Goal: Use online tool/utility: Utilize a website feature to perform a specific function

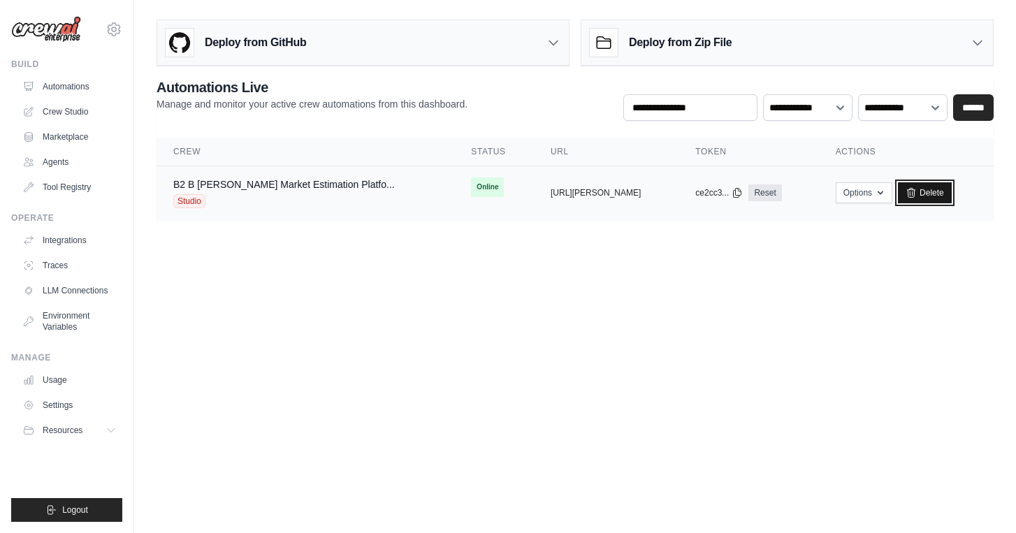
click at [916, 195] on icon at bounding box center [910, 192] width 11 height 11
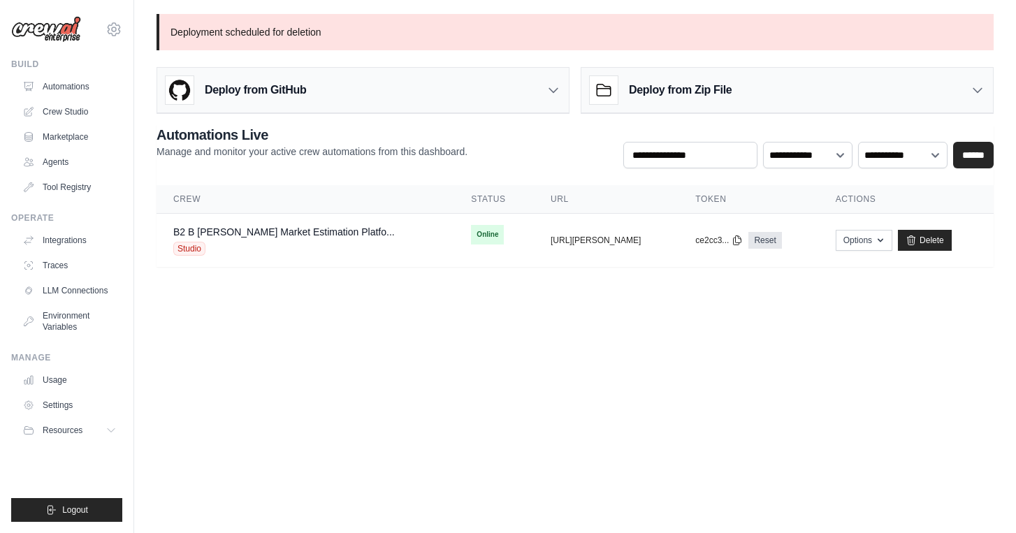
click at [46, 29] on img at bounding box center [46, 29] width 70 height 27
click at [77, 378] on link "Usage" at bounding box center [70, 380] width 105 height 22
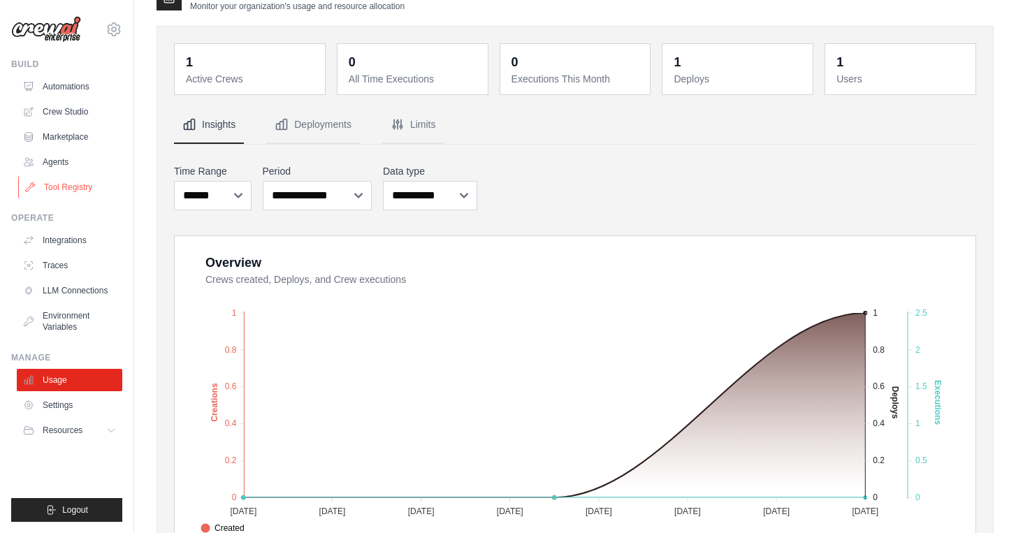
scroll to position [28, 0]
click at [63, 182] on link "Tool Registry" at bounding box center [70, 187] width 105 height 22
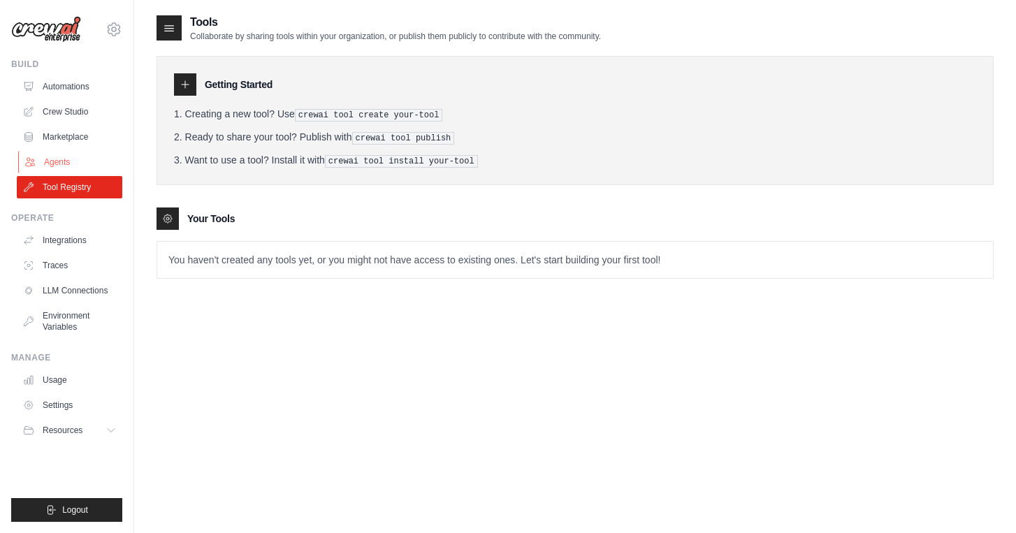
click at [63, 168] on link "Agents" at bounding box center [70, 162] width 105 height 22
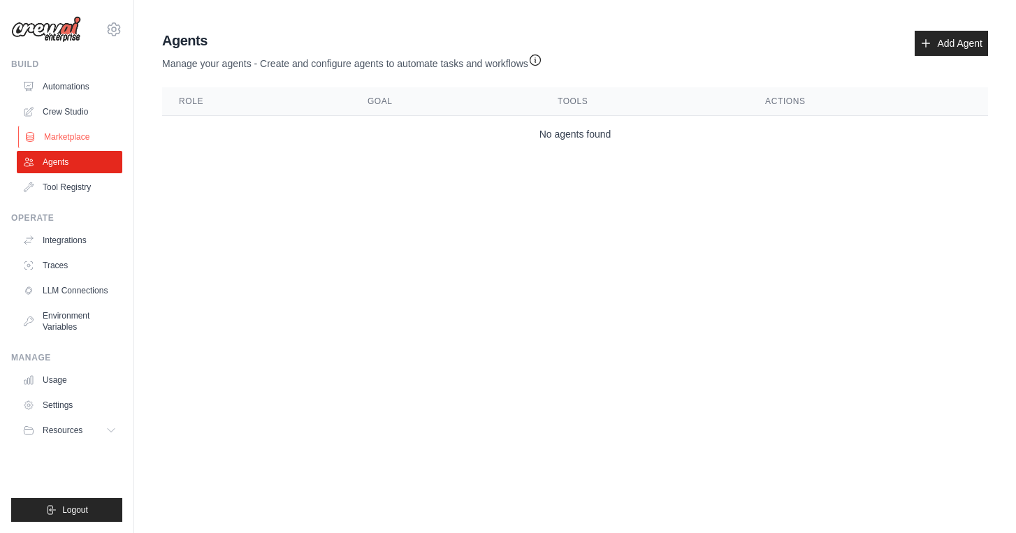
click at [71, 142] on link "Marketplace" at bounding box center [70, 137] width 105 height 22
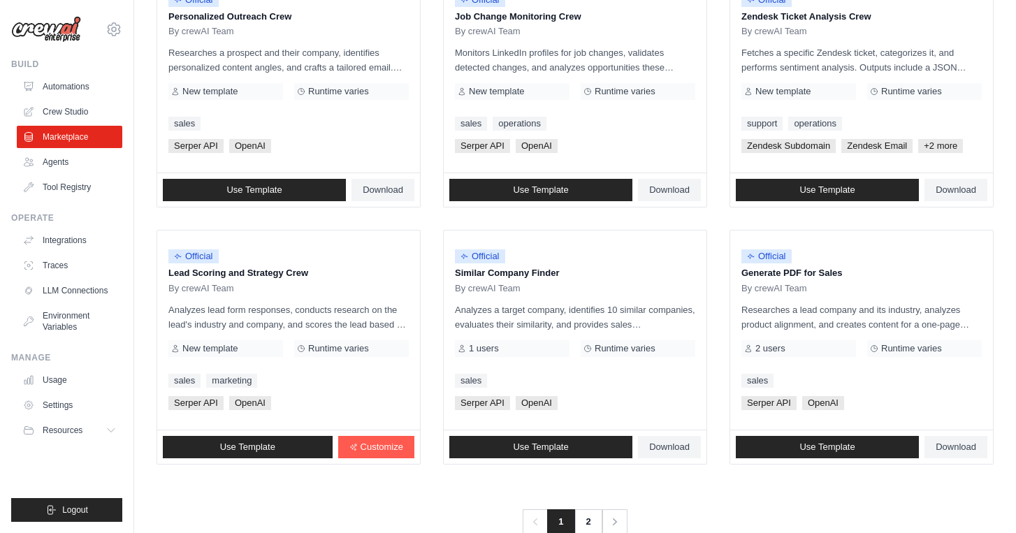
scroll to position [762, 0]
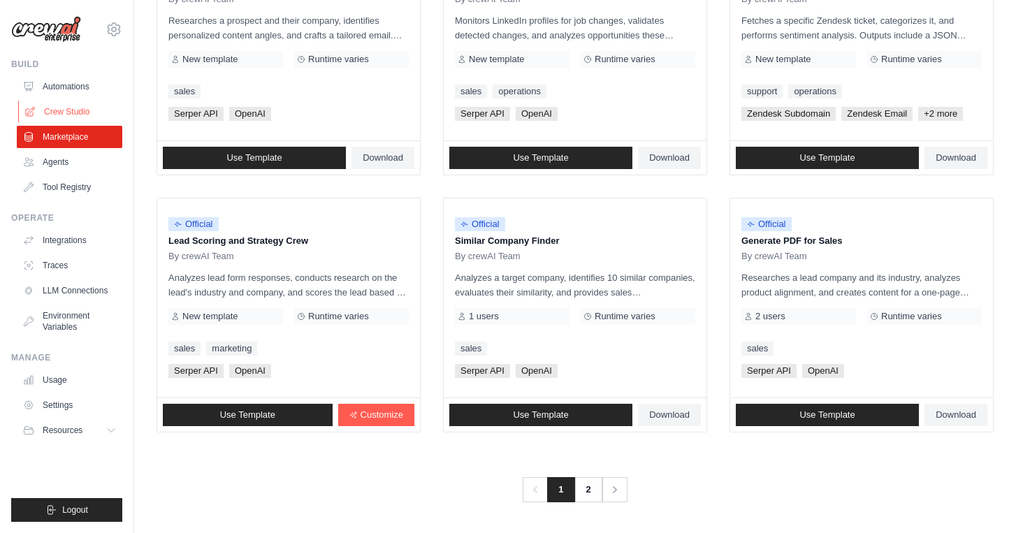
click at [41, 115] on link "Crew Studio" at bounding box center [70, 112] width 105 height 22
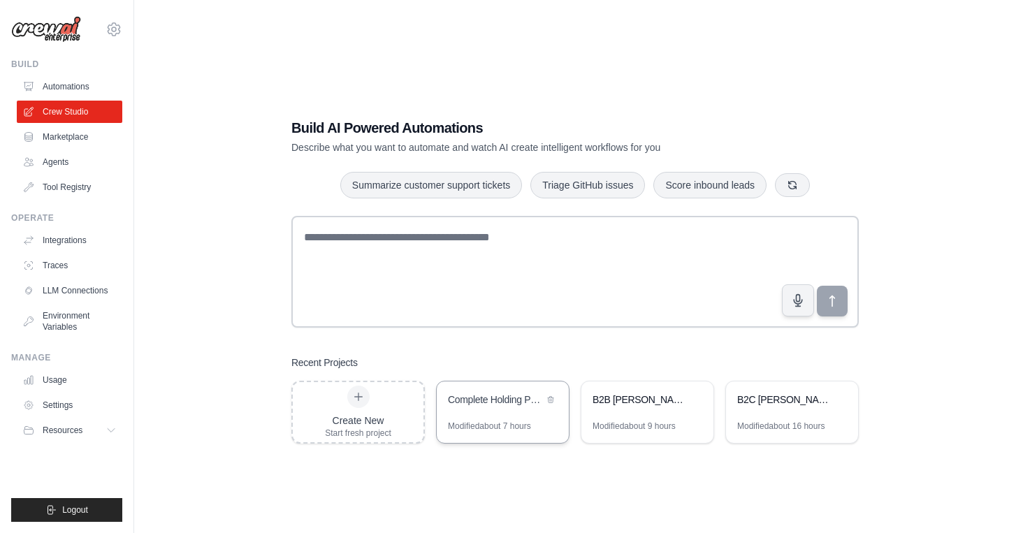
click at [513, 407] on div "Complete Holding Portfolio Strategic Analysis - 4 Reports" at bounding box center [496, 401] width 96 height 17
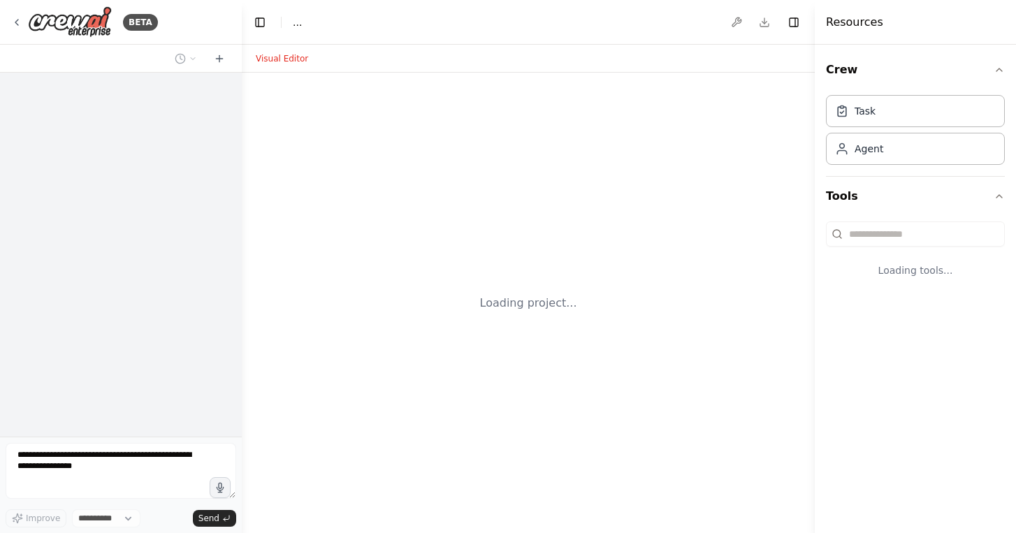
select select "****"
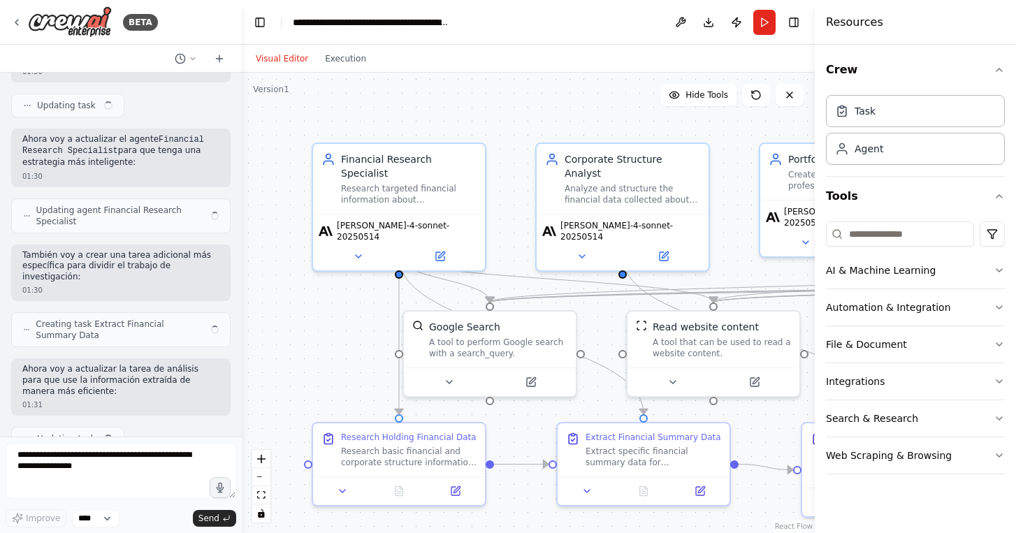
drag, startPoint x: 334, startPoint y: 337, endPoint x: 124, endPoint y: 269, distance: 221.2
click at [124, 269] on div "BETA Hello! I'm the CrewAI assistant. What kind of automation do you want to bu…" at bounding box center [508, 266] width 1016 height 533
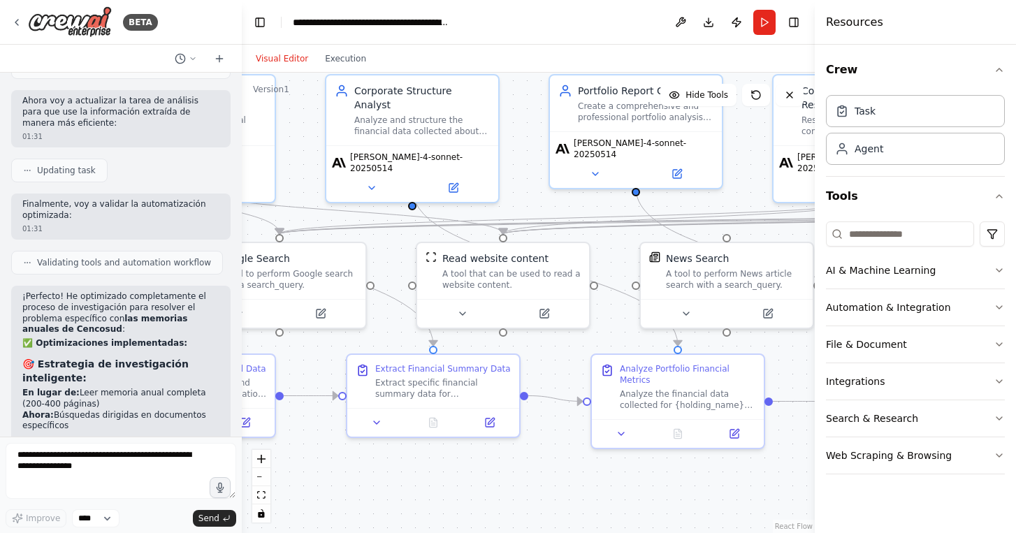
scroll to position [16737, 0]
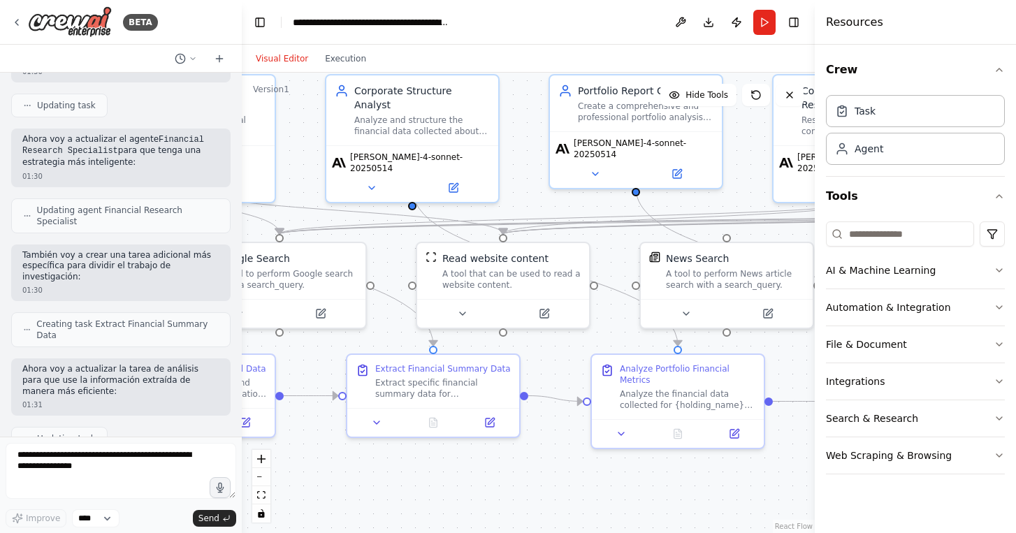
drag, startPoint x: 594, startPoint y: 475, endPoint x: 374, endPoint y: 458, distance: 220.7
click at [380, 458] on div ".deletable-edge-delete-btn { width: 20px; height: 20px; border: 0px solid #ffff…" at bounding box center [528, 303] width 573 height 460
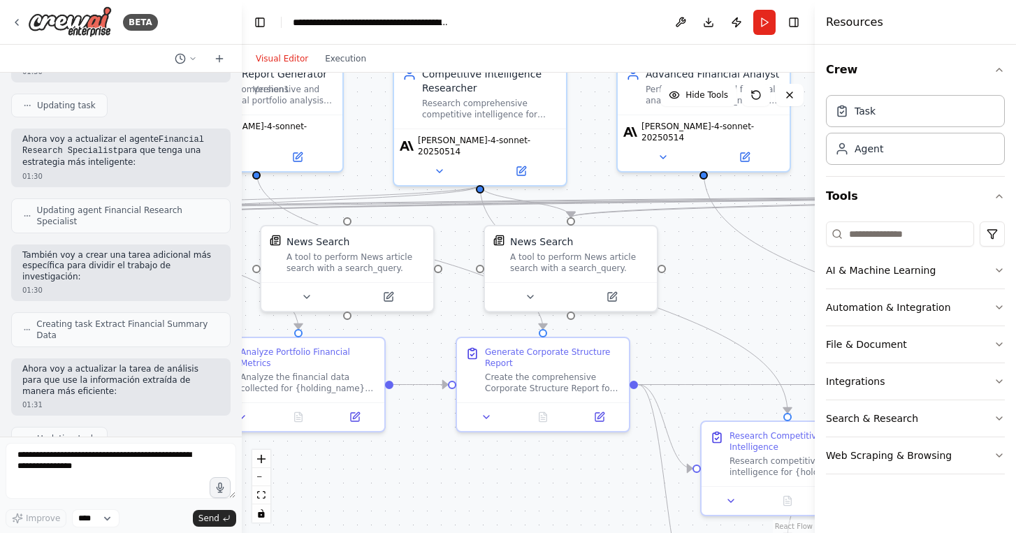
drag, startPoint x: 703, startPoint y: 452, endPoint x: 488, endPoint y: 452, distance: 214.5
click at [488, 452] on div ".deletable-edge-delete-btn { width: 20px; height: 20px; border: 0px solid #ffff…" at bounding box center [528, 303] width 573 height 460
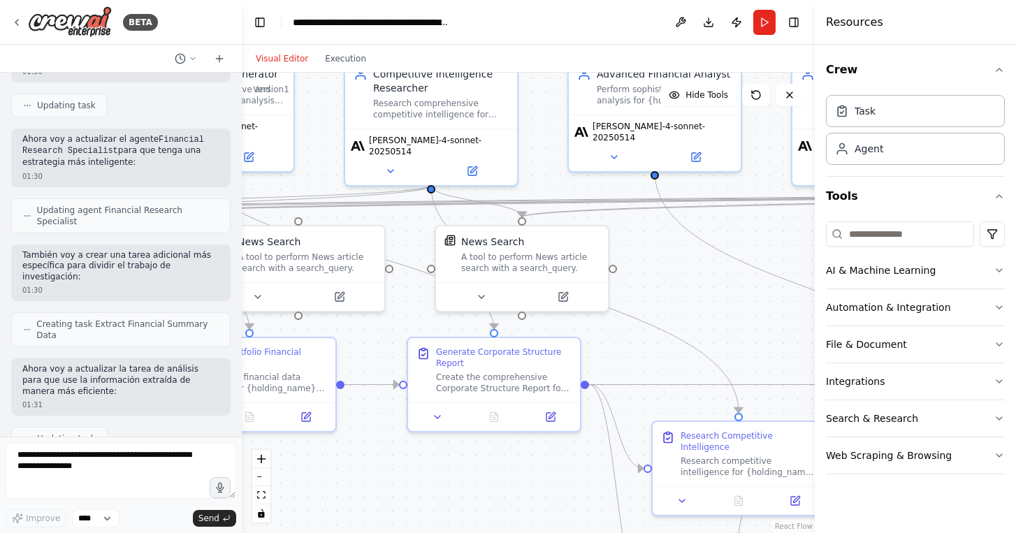
drag, startPoint x: 714, startPoint y: 328, endPoint x: 573, endPoint y: 313, distance: 141.9
click at [669, 326] on div ".deletable-edge-delete-btn { width: 20px; height: 20px; border: 0px solid #ffff…" at bounding box center [528, 303] width 573 height 460
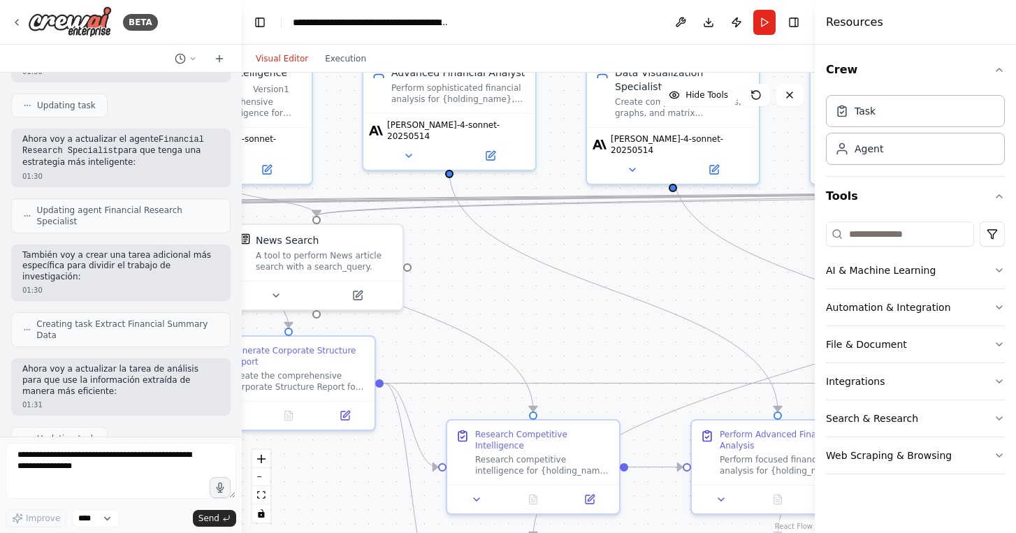
drag, startPoint x: 671, startPoint y: 316, endPoint x: 505, endPoint y: 317, distance: 165.6
click at [507, 317] on div ".deletable-edge-delete-btn { width: 20px; height: 20px; border: 0px solid #ffff…" at bounding box center [528, 303] width 573 height 460
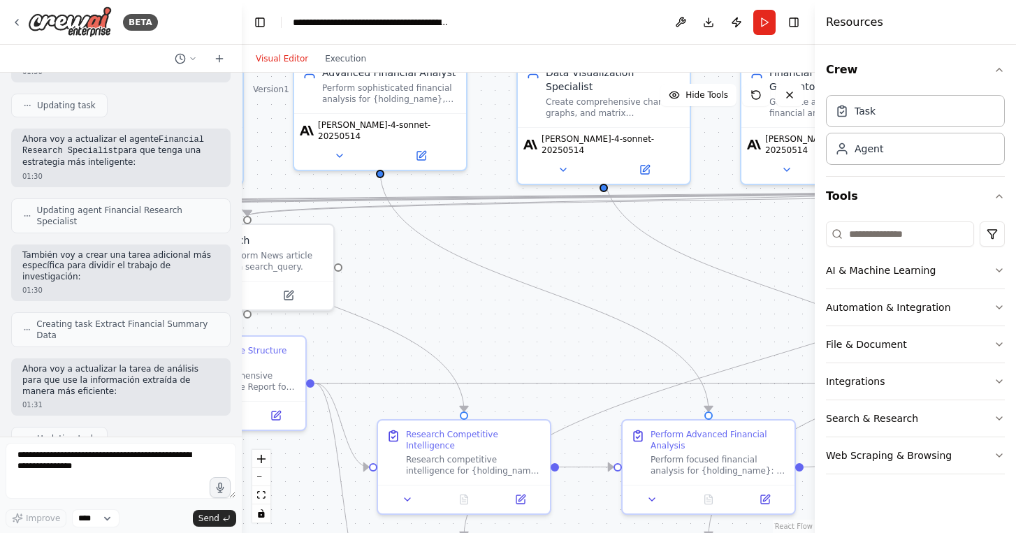
drag, startPoint x: 653, startPoint y: 278, endPoint x: 347, endPoint y: 278, distance: 306.7
click at [350, 278] on div ".deletable-edge-delete-btn { width: 20px; height: 20px; border: 0px solid #ffff…" at bounding box center [528, 303] width 573 height 460
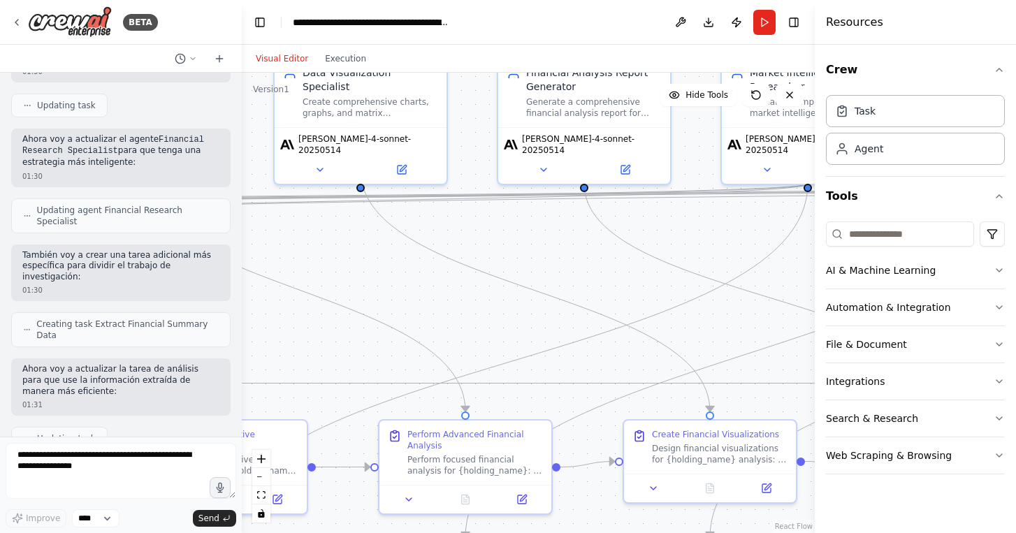
drag, startPoint x: 569, startPoint y: 270, endPoint x: 294, endPoint y: 252, distance: 275.9
click at [296, 251] on div ".deletable-edge-delete-btn { width: 20px; height: 20px; border: 0px solid #ffff…" at bounding box center [528, 303] width 573 height 460
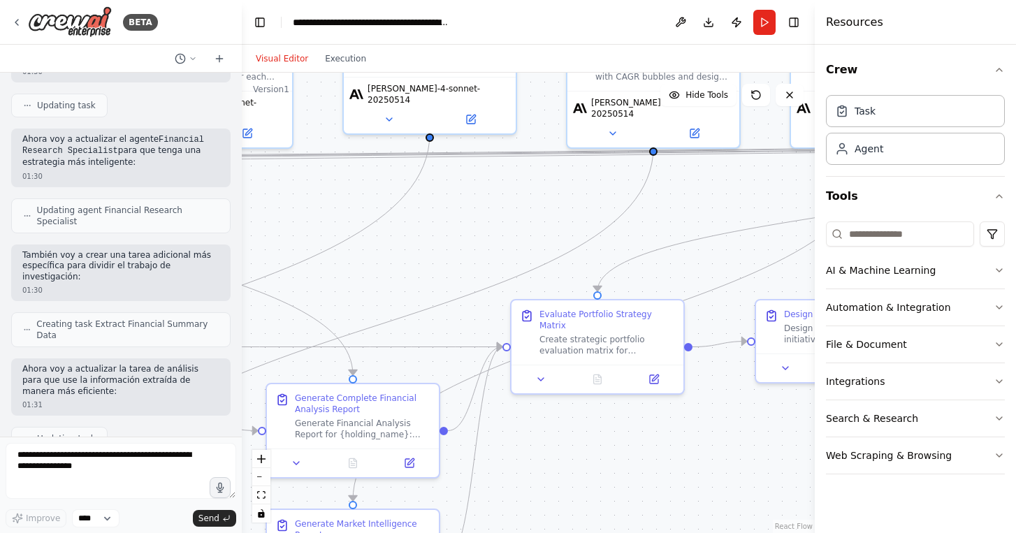
drag, startPoint x: 608, startPoint y: 277, endPoint x: 252, endPoint y: 258, distance: 356.1
click at [253, 260] on div ".deletable-edge-delete-btn { width: 20px; height: 20px; border: 0px solid #ffff…" at bounding box center [528, 303] width 573 height 460
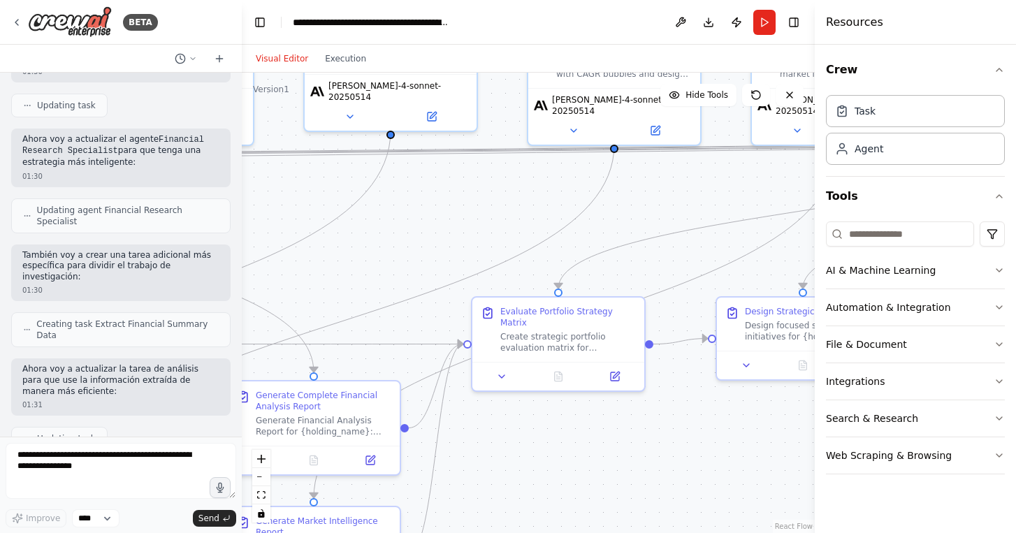
click at [301, 377] on div ".deletable-edge-delete-btn { width: 20px; height: 20px; border: 0px solid #ffff…" at bounding box center [528, 303] width 573 height 460
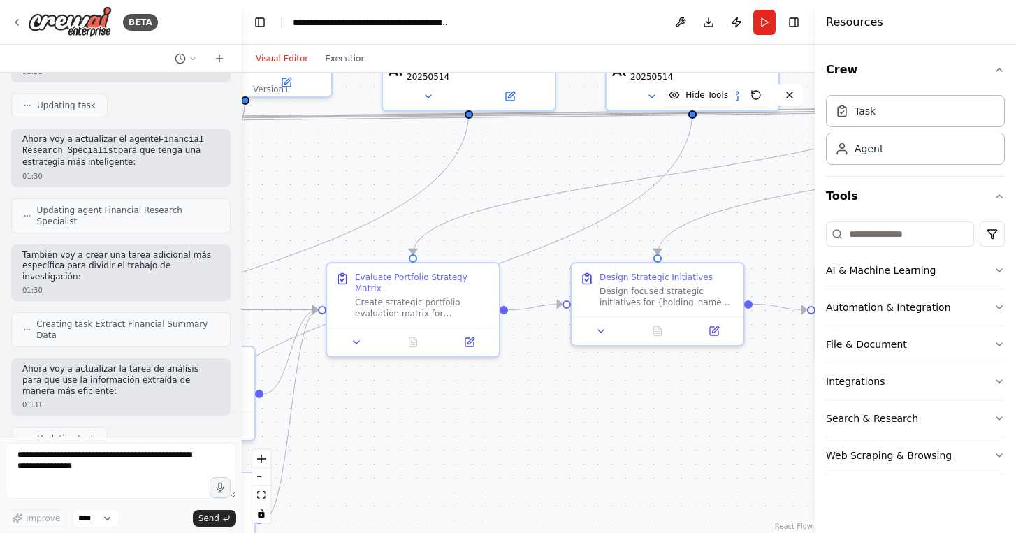
drag, startPoint x: 518, startPoint y: 438, endPoint x: 265, endPoint y: 365, distance: 263.1
click at [267, 365] on div ".deletable-edge-delete-btn { width: 20px; height: 20px; border: 0px solid #ffff…" at bounding box center [528, 303] width 573 height 460
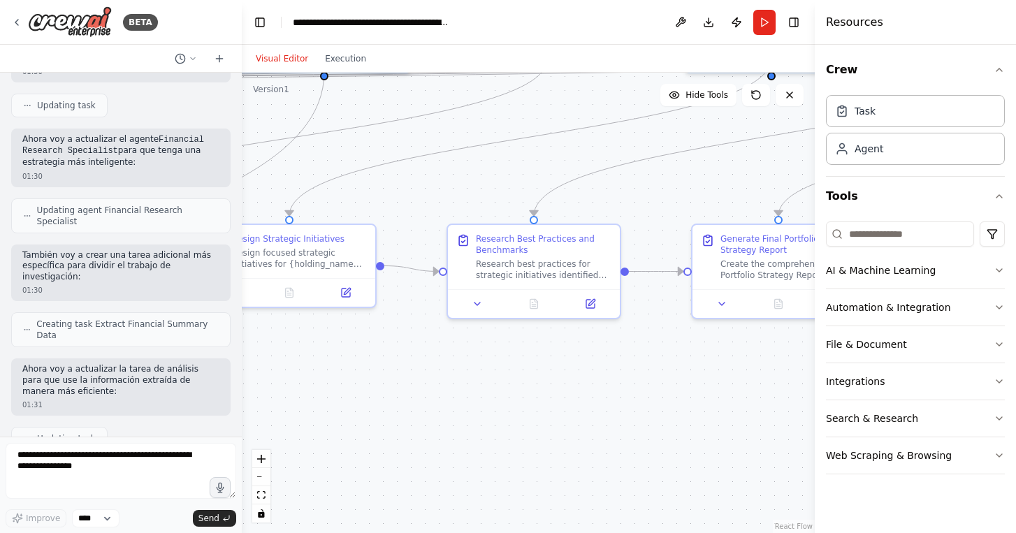
drag, startPoint x: 678, startPoint y: 405, endPoint x: 379, endPoint y: 403, distance: 298.3
click at [382, 405] on div ".deletable-edge-delete-btn { width: 20px; height: 20px; border: 0px solid #ffff…" at bounding box center [528, 303] width 573 height 460
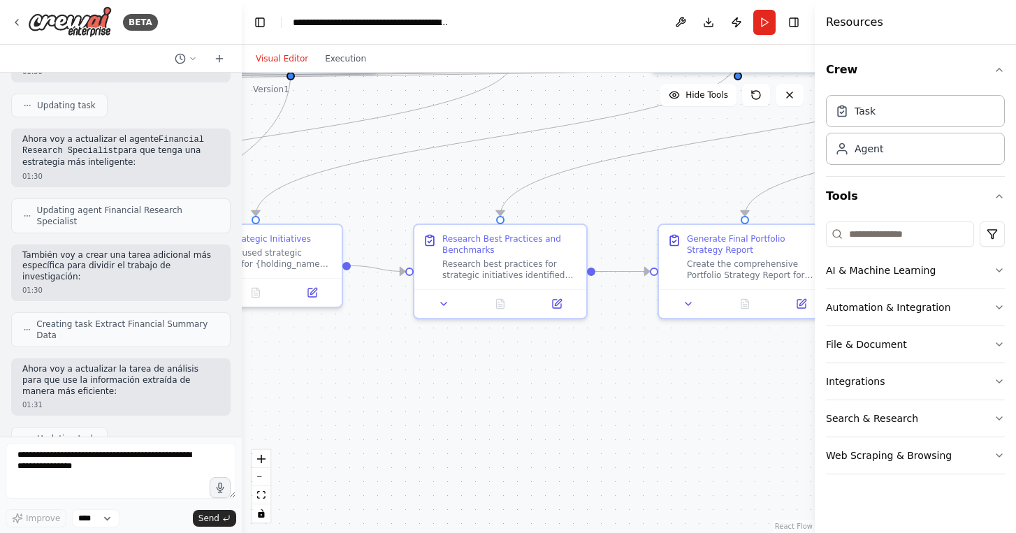
drag, startPoint x: 616, startPoint y: 404, endPoint x: 306, endPoint y: 380, distance: 310.4
click at [306, 380] on div ".deletable-edge-delete-btn { width: 20px; height: 20px; border: 0px solid #ffff…" at bounding box center [528, 303] width 573 height 460
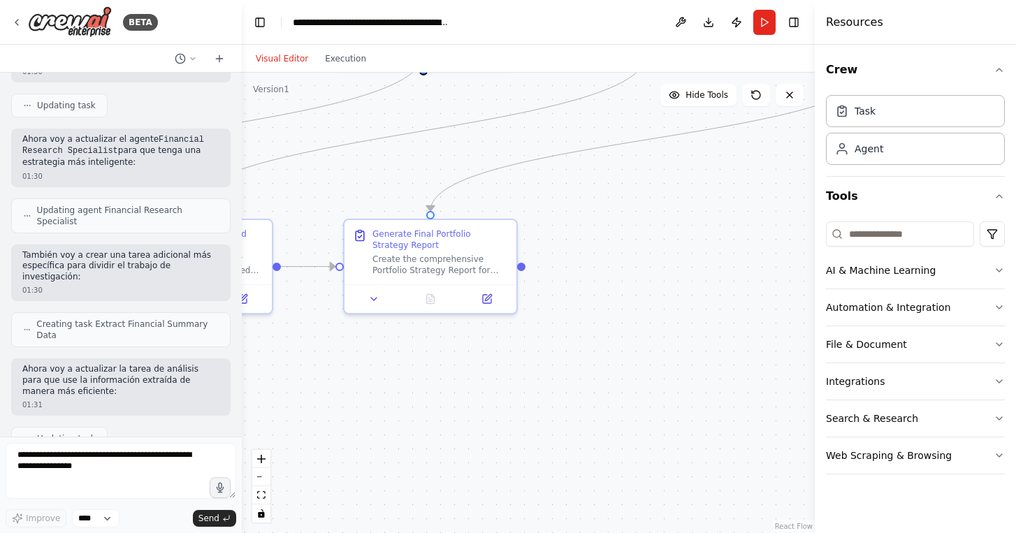
drag, startPoint x: 615, startPoint y: 289, endPoint x: 606, endPoint y: 377, distance: 88.5
click at [606, 377] on div ".deletable-edge-delete-btn { width: 20px; height: 20px; border: 0px solid #ffff…" at bounding box center [528, 303] width 573 height 460
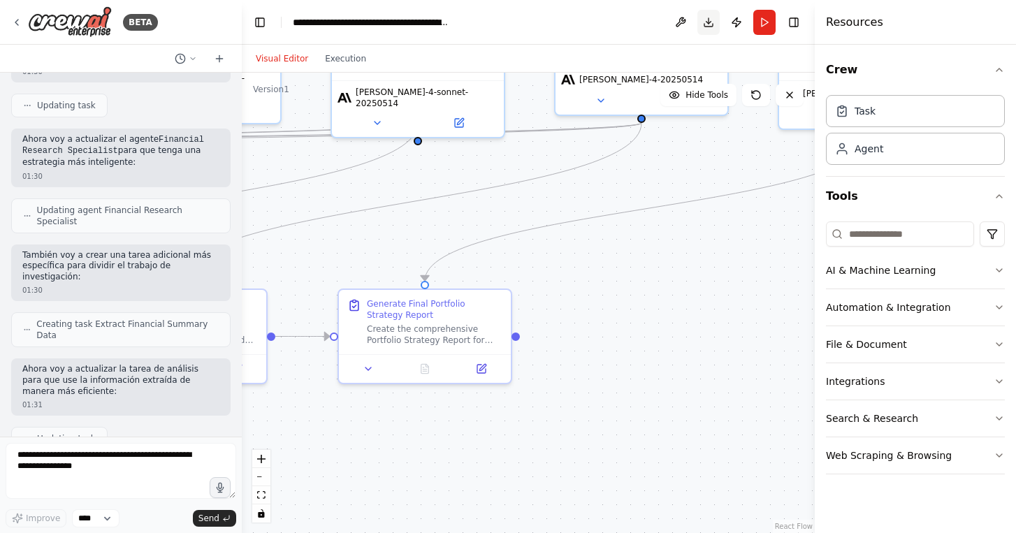
click at [710, 26] on button "Download" at bounding box center [708, 22] width 22 height 25
click at [683, 280] on div ".deletable-edge-delete-btn { width: 20px; height: 20px; border: 0px solid #ffff…" at bounding box center [528, 303] width 573 height 460
drag, startPoint x: 554, startPoint y: 435, endPoint x: 743, endPoint y: 430, distance: 189.4
click at [734, 430] on div ".deletable-edge-delete-btn { width: 20px; height: 20px; border: 0px solid #ffff…" at bounding box center [528, 303] width 573 height 460
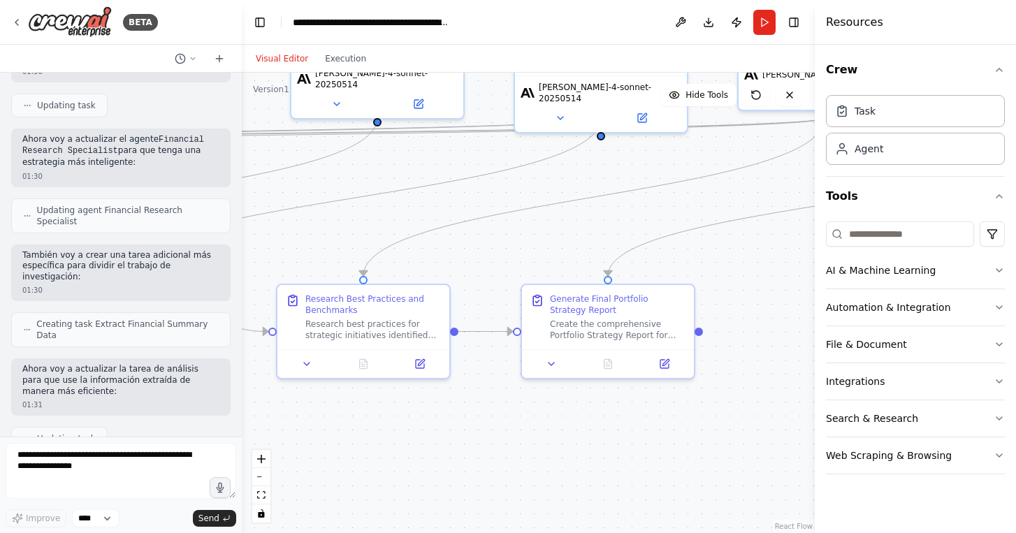
drag, startPoint x: 553, startPoint y: 428, endPoint x: 712, endPoint y: 428, distance: 159.3
click at [698, 428] on div ".deletable-edge-delete-btn { width: 20px; height: 20px; border: 0px solid #ffff…" at bounding box center [528, 303] width 573 height 460
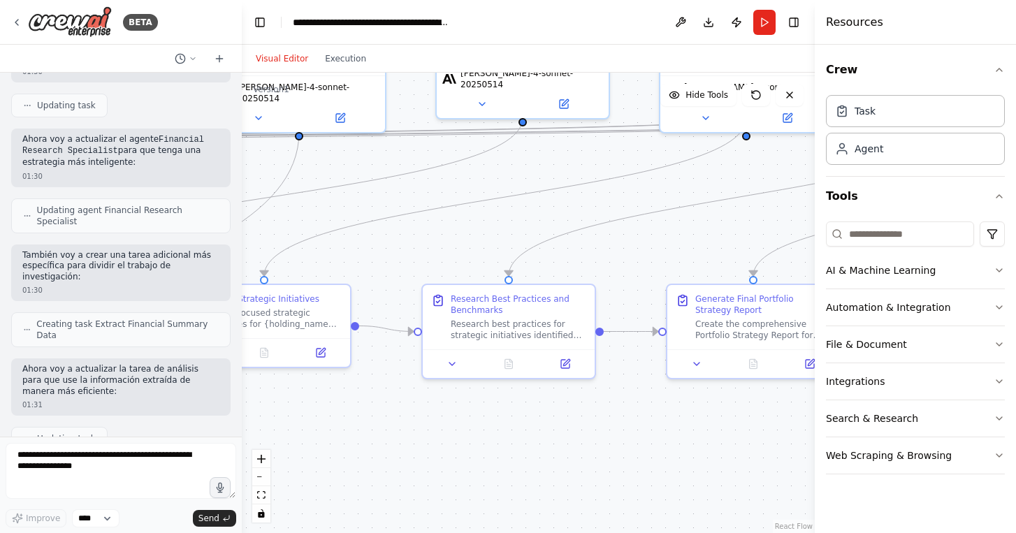
drag, startPoint x: 409, startPoint y: 274, endPoint x: 544, endPoint y: 265, distance: 135.1
click at [530, 265] on div ".deletable-edge-delete-btn { width: 20px; height: 20px; border: 0px solid #ffff…" at bounding box center [528, 303] width 573 height 460
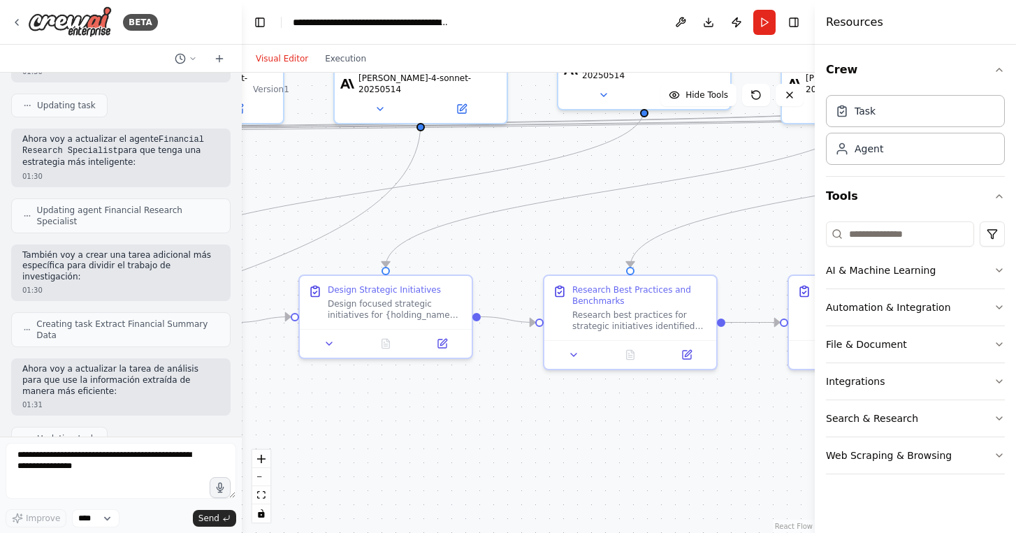
drag, startPoint x: 375, startPoint y: 212, endPoint x: 562, endPoint y: 217, distance: 186.6
click at [557, 217] on div ".deletable-edge-delete-btn { width: 20px; height: 20px; border: 0px solid #ffff…" at bounding box center [528, 303] width 573 height 460
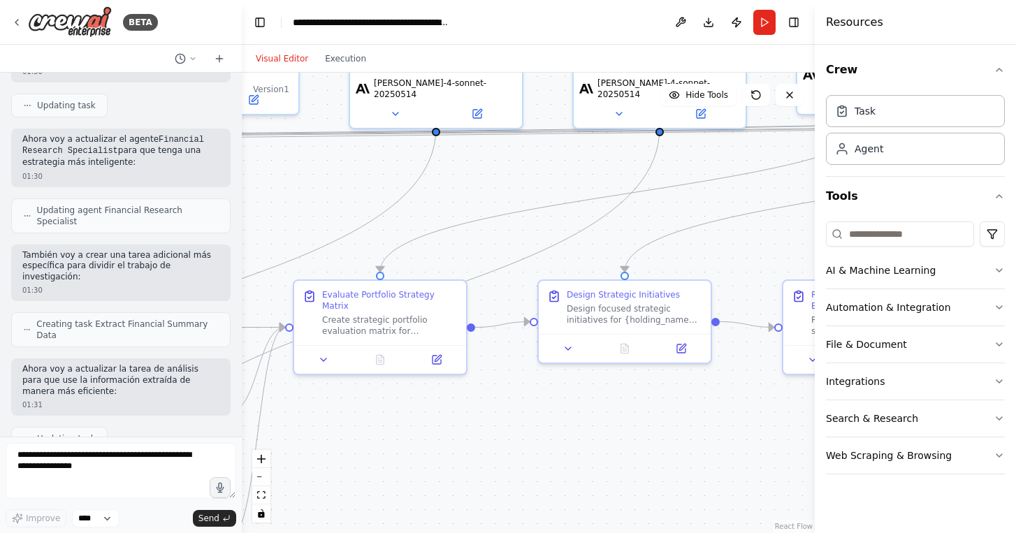
drag, startPoint x: 406, startPoint y: 156, endPoint x: 622, endPoint y: 182, distance: 218.0
click at [620, 182] on div ".deletable-edge-delete-btn { width: 20px; height: 20px; border: 0px solid #ffff…" at bounding box center [528, 303] width 573 height 460
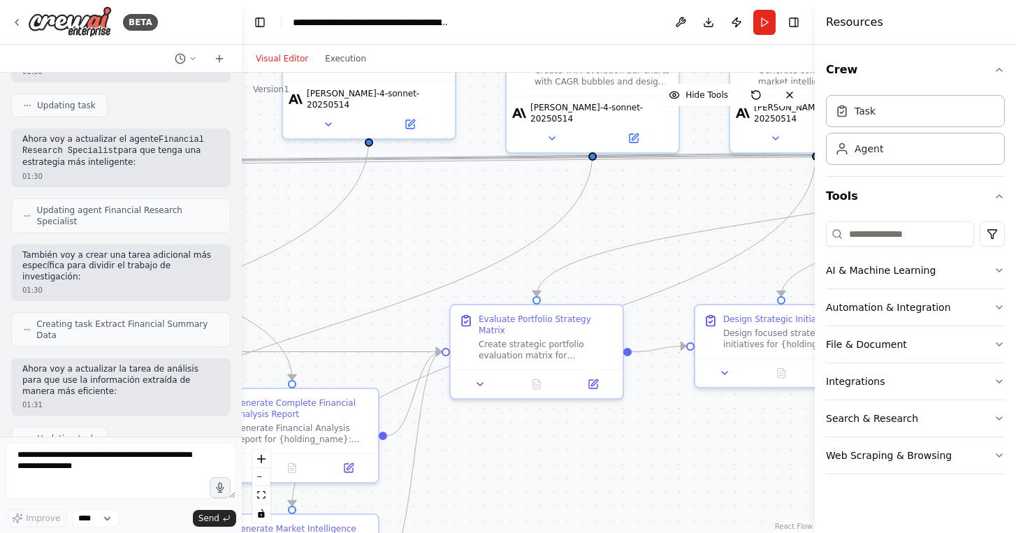
drag, startPoint x: 431, startPoint y: 217, endPoint x: 723, endPoint y: 217, distance: 292.0
click at [696, 217] on div ".deletable-edge-delete-btn { width: 20px; height: 20px; border: 0px solid #ffff…" at bounding box center [528, 303] width 573 height 460
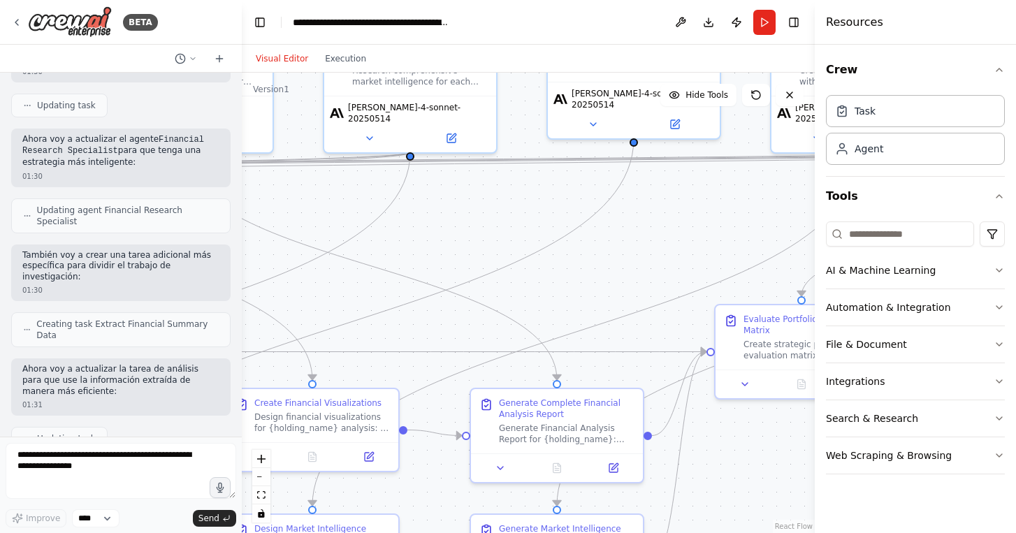
drag, startPoint x: 509, startPoint y: 209, endPoint x: 759, endPoint y: 217, distance: 250.9
click at [740, 217] on div ".deletable-edge-delete-btn { width: 20px; height: 20px; border: 0px solid #ffff…" at bounding box center [528, 303] width 573 height 460
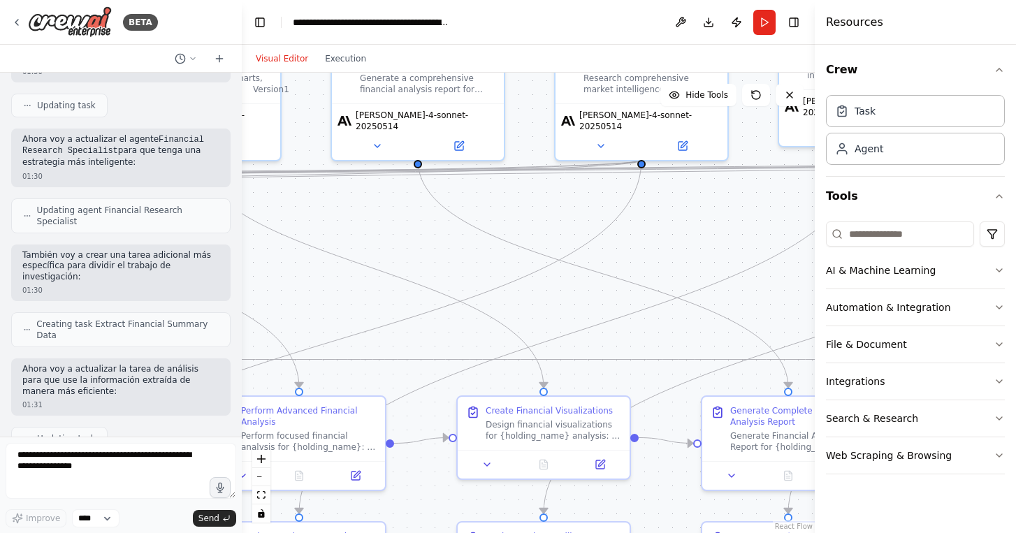
drag, startPoint x: 420, startPoint y: 250, endPoint x: 704, endPoint y: 258, distance: 283.8
click at [687, 258] on div ".deletable-edge-delete-btn { width: 20px; height: 20px; border: 0px solid #ffff…" at bounding box center [528, 303] width 573 height 460
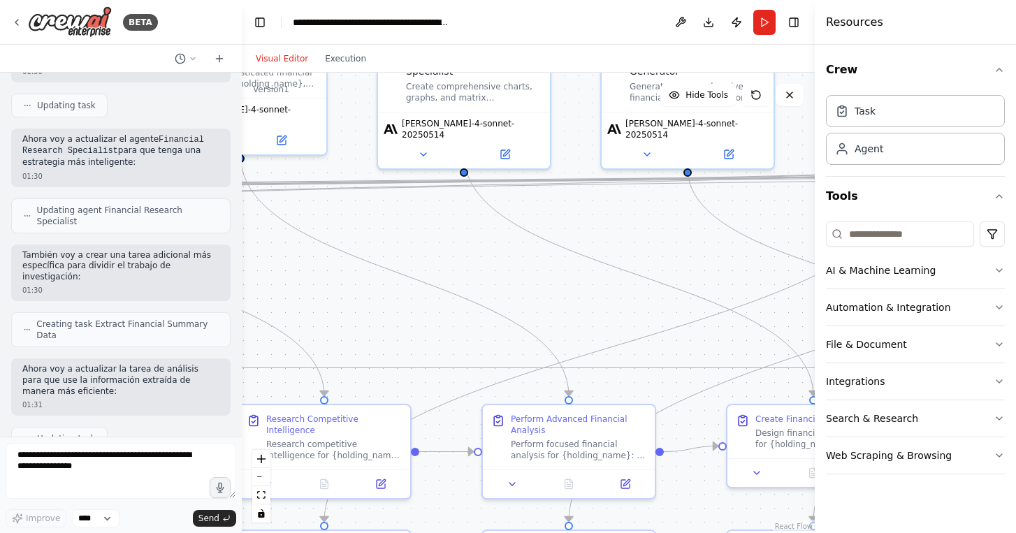
drag, startPoint x: 452, startPoint y: 254, endPoint x: 734, endPoint y: 259, distance: 282.3
click at [716, 259] on div ".deletable-edge-delete-btn { width: 20px; height: 20px; border: 0px solid #ffff…" at bounding box center [528, 303] width 573 height 460
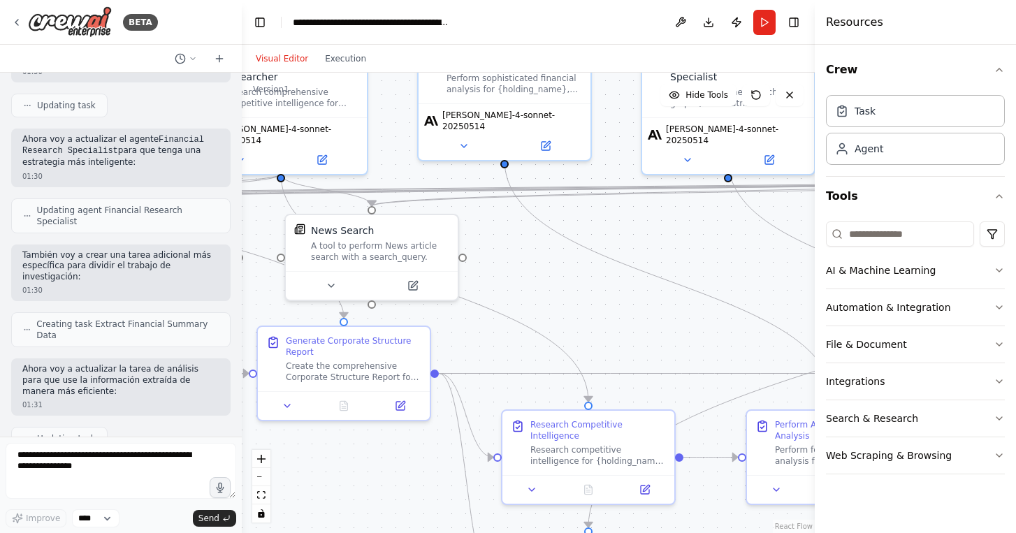
drag, startPoint x: 546, startPoint y: 277, endPoint x: 751, endPoint y: 291, distance: 205.2
click at [748, 291] on div ".deletable-edge-delete-btn { width: 20px; height: 20px; border: 0px solid #ffff…" at bounding box center [528, 303] width 573 height 460
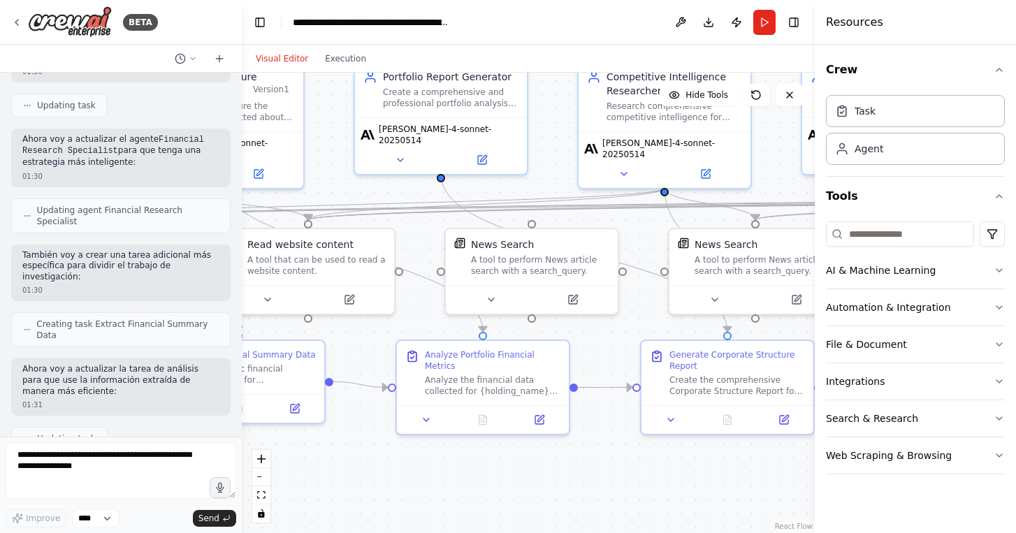
drag, startPoint x: 252, startPoint y: 327, endPoint x: 444, endPoint y: 327, distance: 192.1
click at [442, 327] on div ".deletable-edge-delete-btn { width: 20px; height: 20px; border: 0px solid #ffff…" at bounding box center [528, 303] width 573 height 460
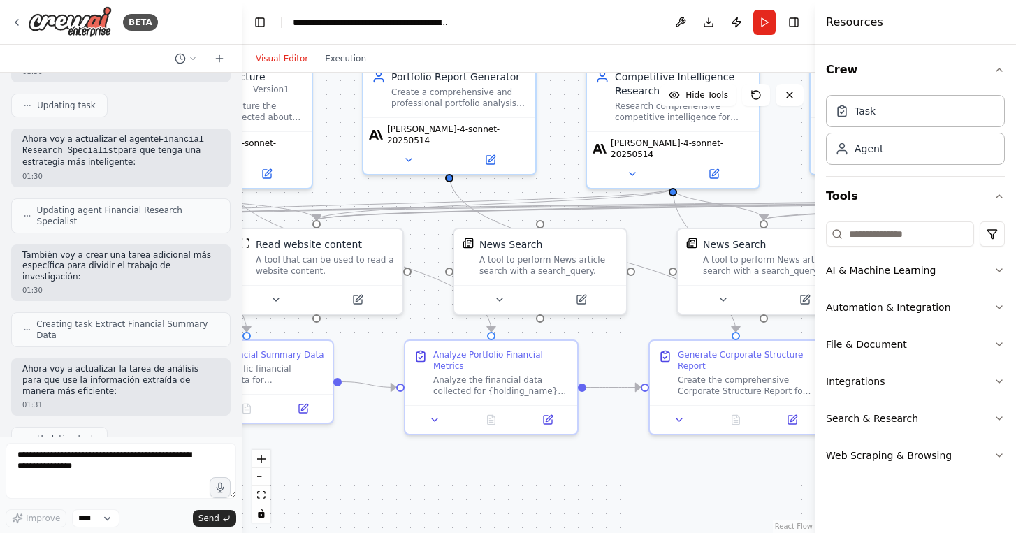
drag, startPoint x: 345, startPoint y: 336, endPoint x: 702, endPoint y: 317, distance: 357.5
click at [687, 317] on div ".deletable-edge-delete-btn { width: 20px; height: 20px; border: 0px solid #ffff…" at bounding box center [528, 303] width 573 height 460
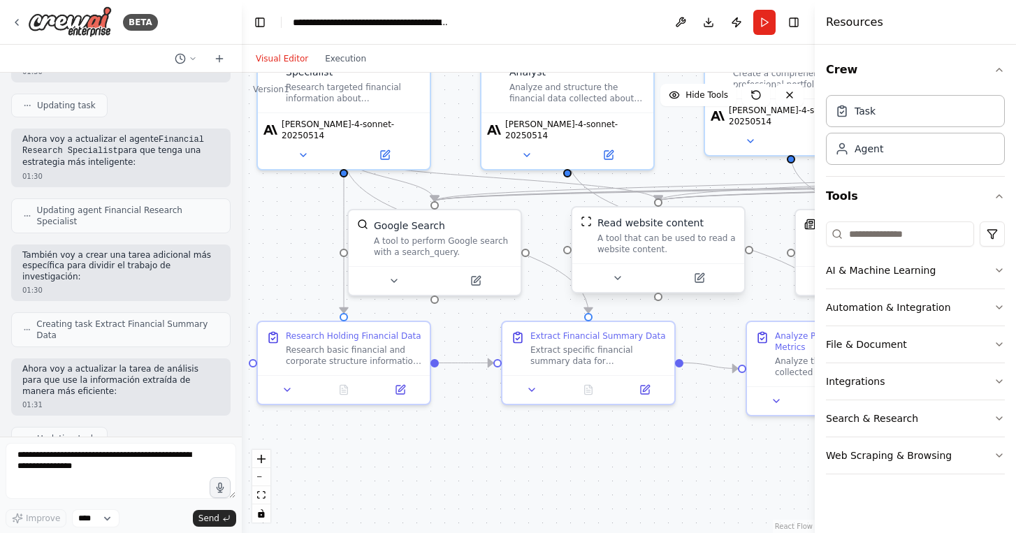
click at [651, 249] on div "A tool that can be used to read a website content." at bounding box center [666, 244] width 138 height 22
click at [613, 277] on icon at bounding box center [617, 277] width 11 height 11
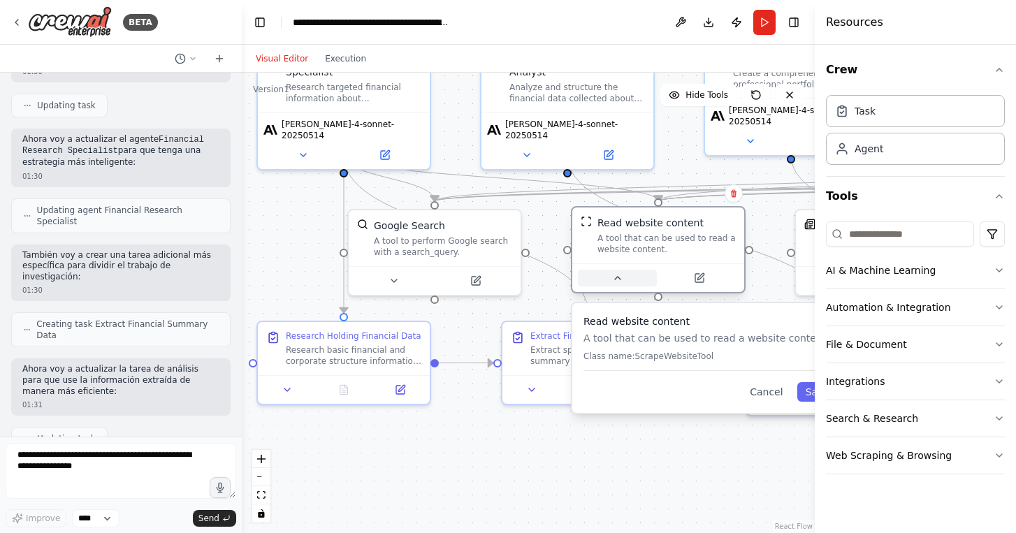
click at [613, 277] on icon at bounding box center [617, 277] width 11 height 11
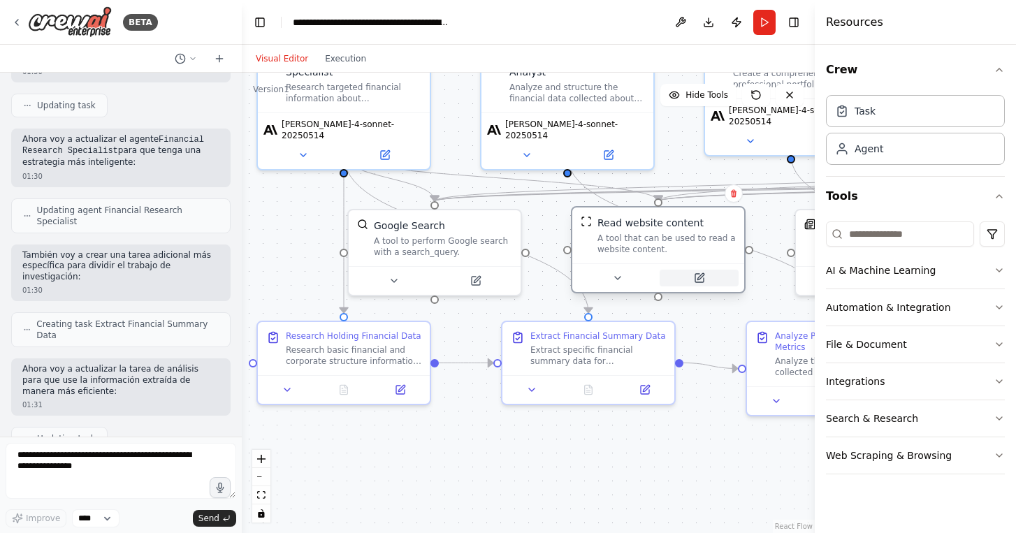
click at [708, 277] on button at bounding box center [699, 278] width 79 height 17
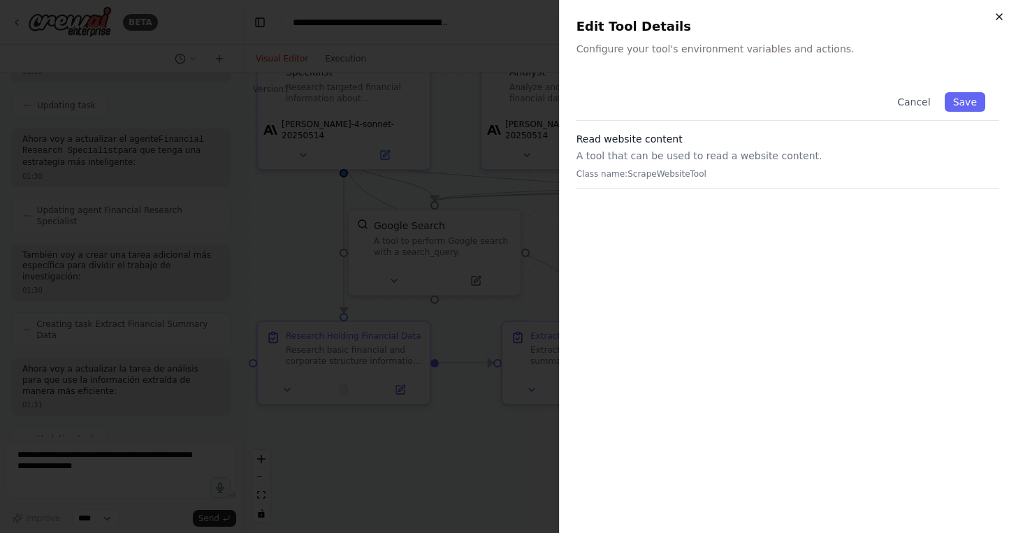
click at [999, 17] on icon "button" at bounding box center [998, 16] width 11 height 11
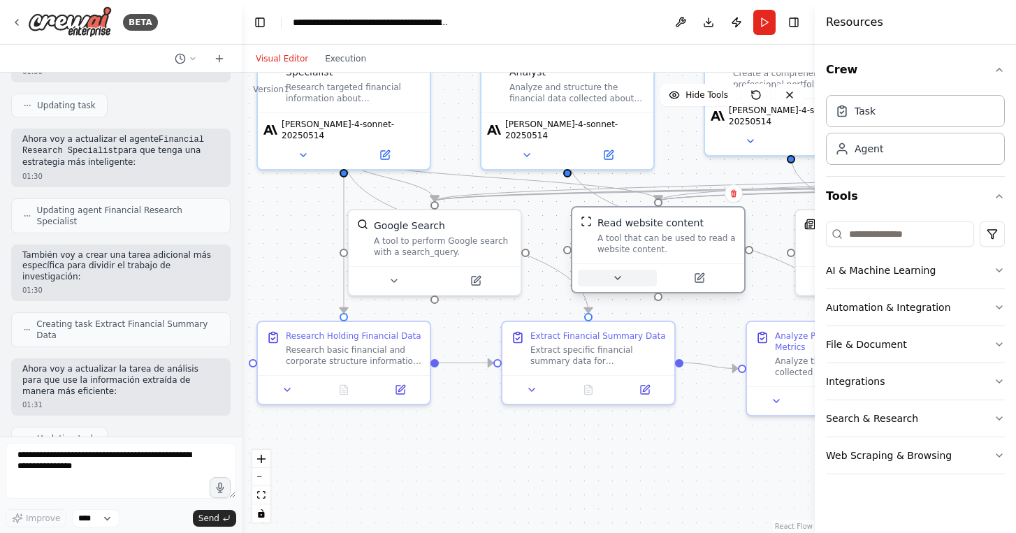
click at [618, 280] on icon at bounding box center [617, 277] width 11 height 11
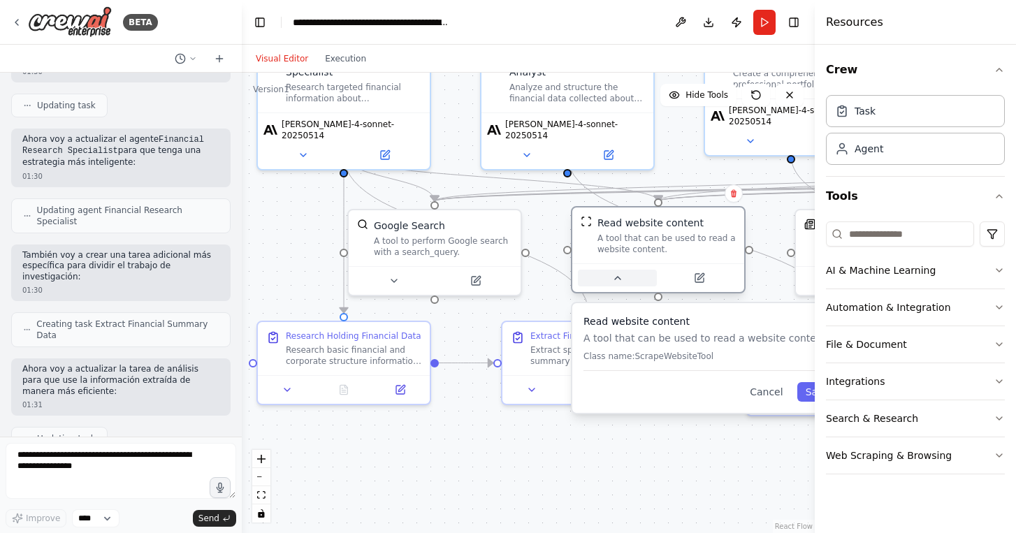
click at [618, 280] on icon at bounding box center [617, 277] width 11 height 11
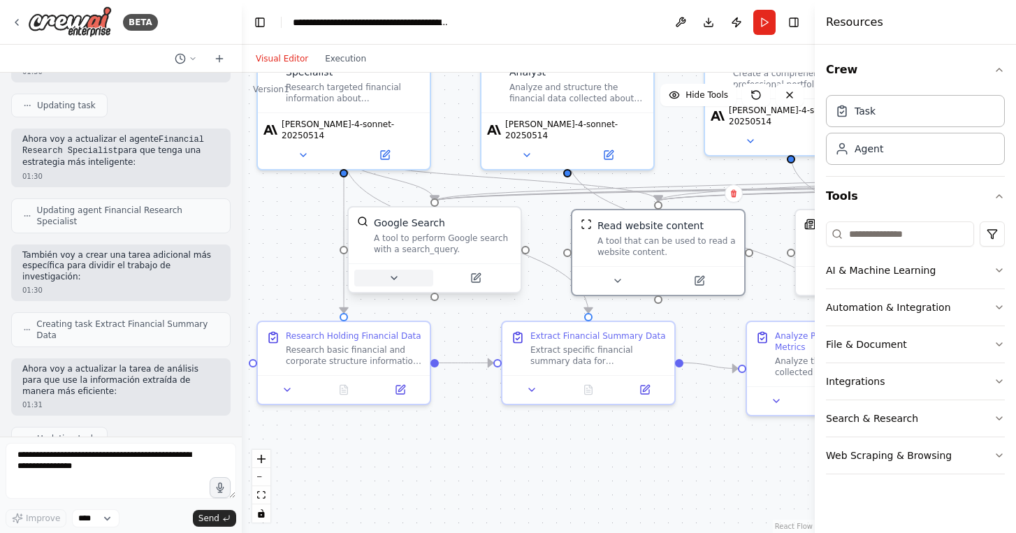
click at [399, 275] on icon at bounding box center [393, 277] width 11 height 11
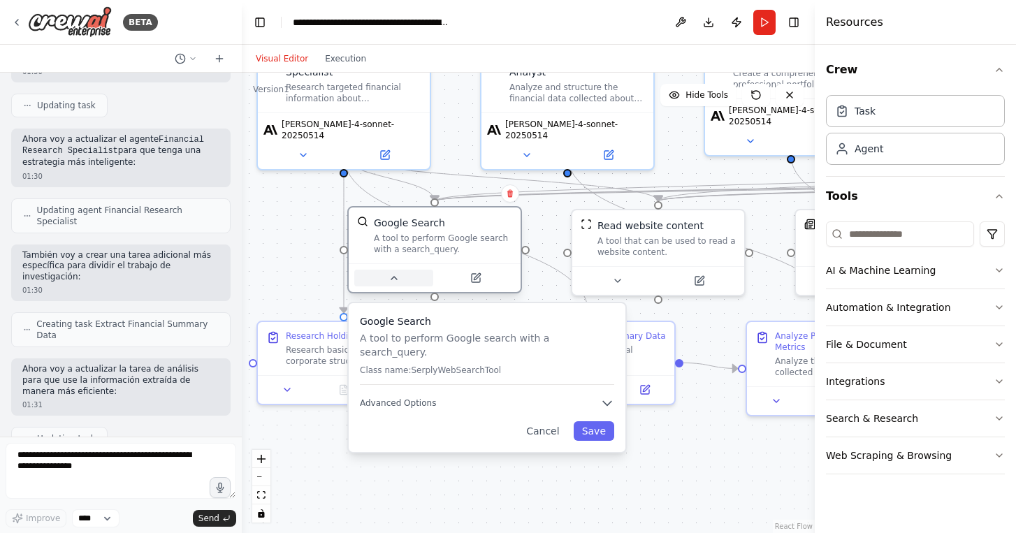
click at [399, 275] on icon at bounding box center [393, 277] width 11 height 11
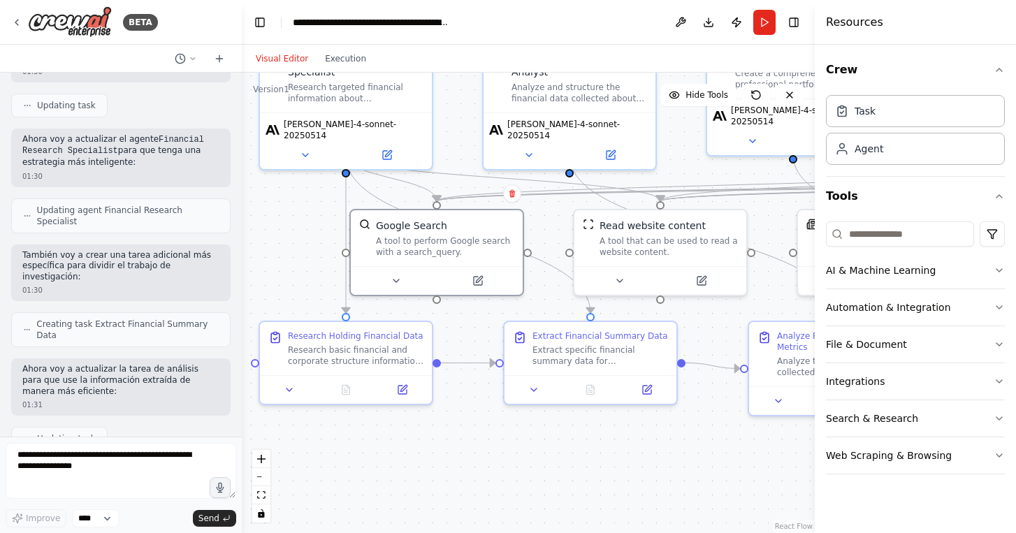
drag, startPoint x: 272, startPoint y: 238, endPoint x: 375, endPoint y: 238, distance: 102.7
click at [375, 238] on div ".deletable-edge-delete-btn { width: 20px; height: 20px; border: 0px solid #ffff…" at bounding box center [528, 303] width 573 height 460
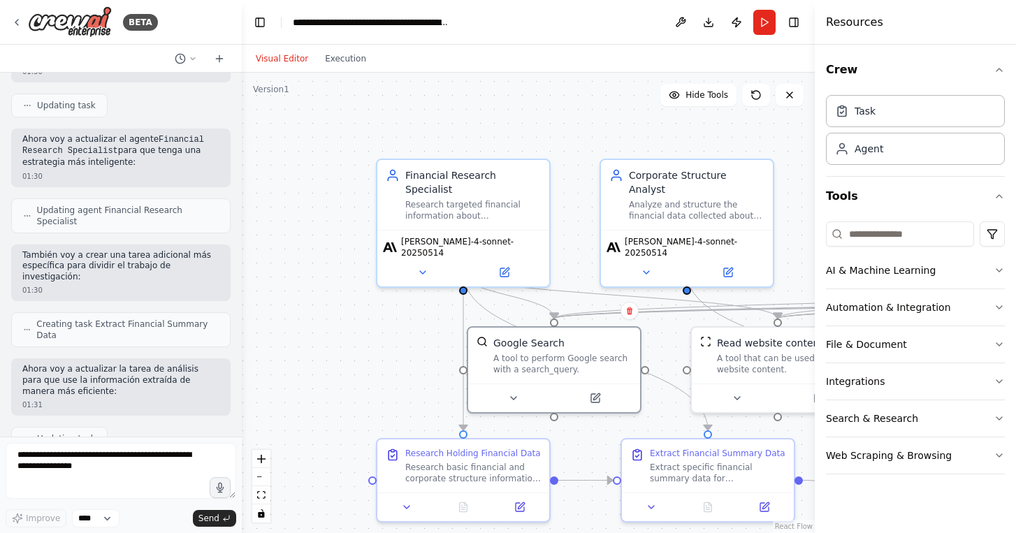
drag, startPoint x: 373, startPoint y: 228, endPoint x: 391, endPoint y: 344, distance: 116.6
click at [391, 344] on div ".deletable-edge-delete-btn { width: 20px; height: 20px; border: 0px solid #ffff…" at bounding box center [528, 303] width 573 height 460
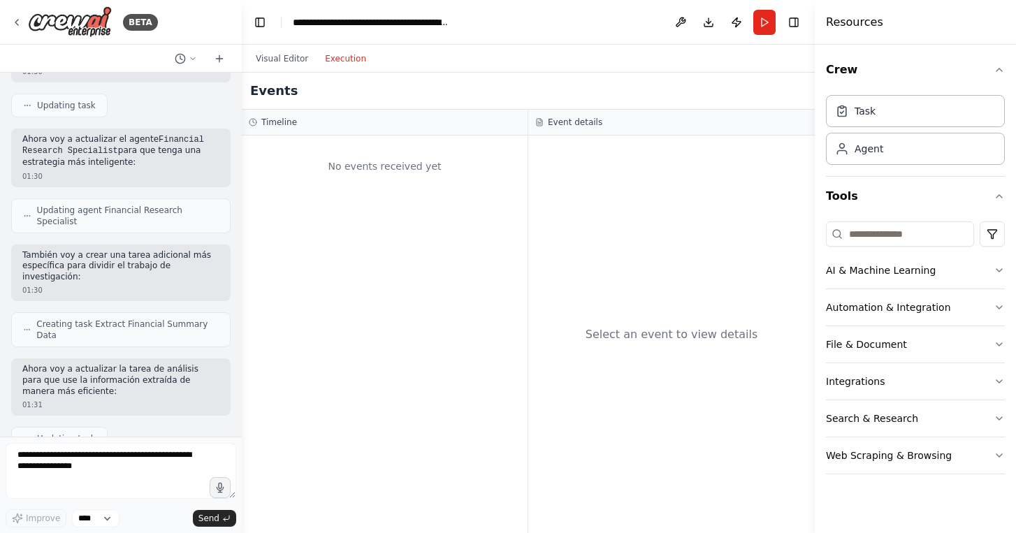
click at [344, 56] on button "Execution" at bounding box center [345, 58] width 58 height 17
click at [273, 55] on button "Visual Editor" at bounding box center [281, 58] width 69 height 17
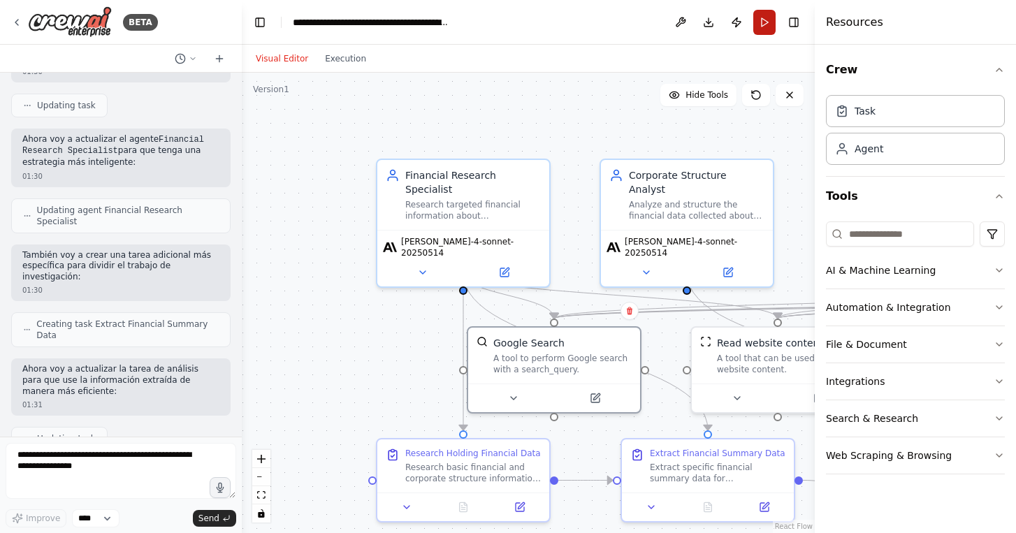
click at [761, 19] on button "Run" at bounding box center [764, 22] width 22 height 25
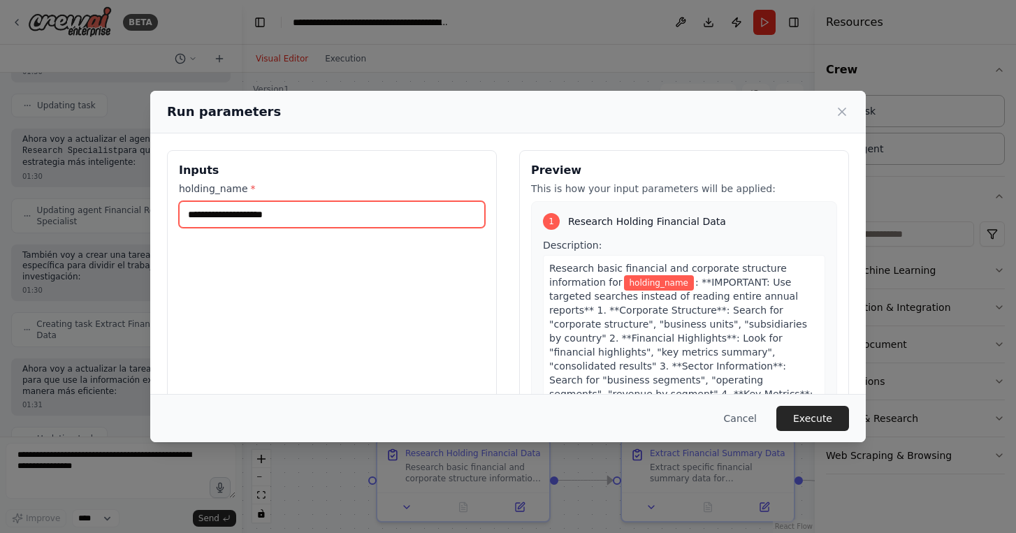
click at [379, 213] on input "holding_name *" at bounding box center [332, 214] width 306 height 27
type input "**********"
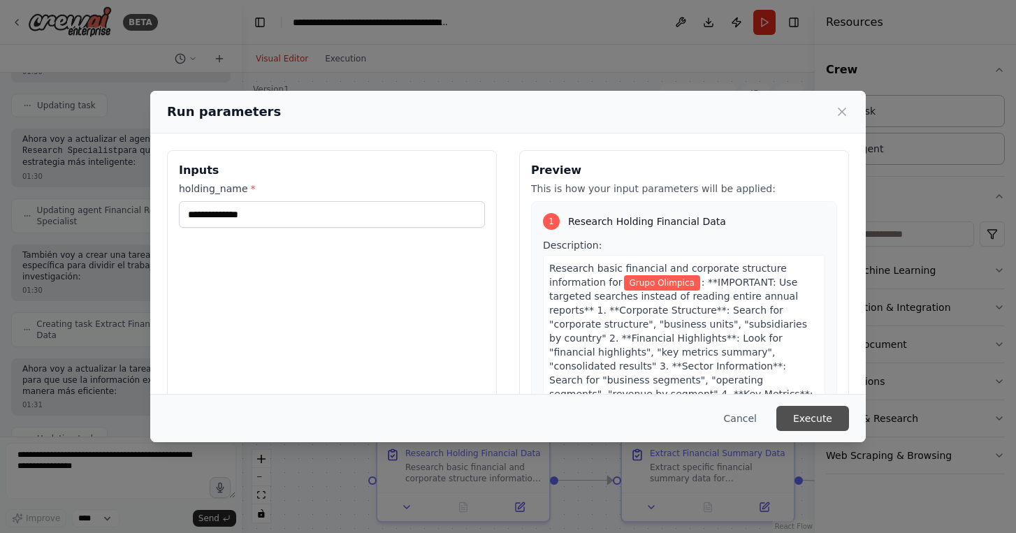
click at [831, 428] on button "Execute" at bounding box center [812, 418] width 73 height 25
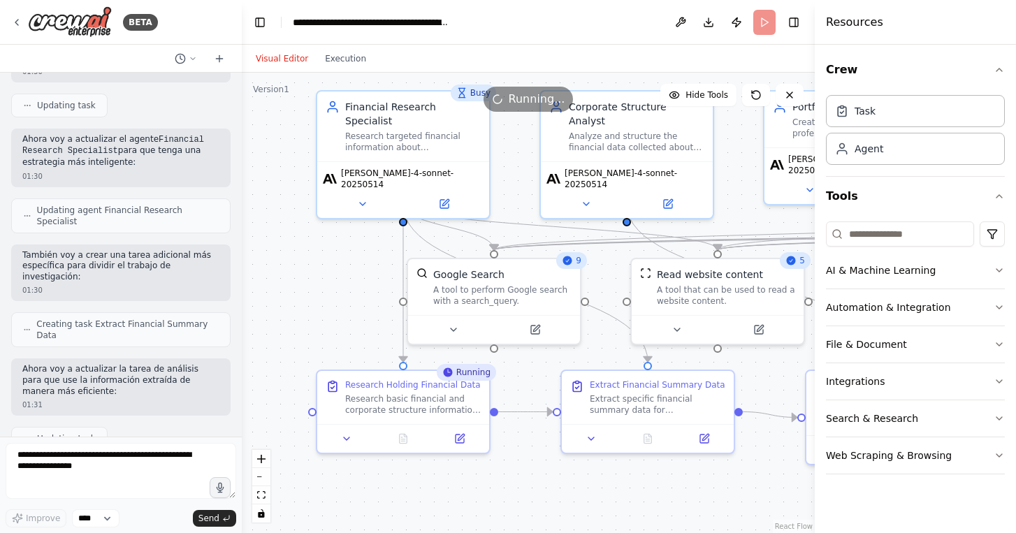
drag, startPoint x: 349, startPoint y: 377, endPoint x: 289, endPoint y: 308, distance: 91.6
click at [289, 308] on div ".deletable-edge-delete-btn { width: 20px; height: 20px; border: 0px solid #ffff…" at bounding box center [528, 303] width 573 height 460
click at [400, 437] on icon at bounding box center [404, 434] width 8 height 9
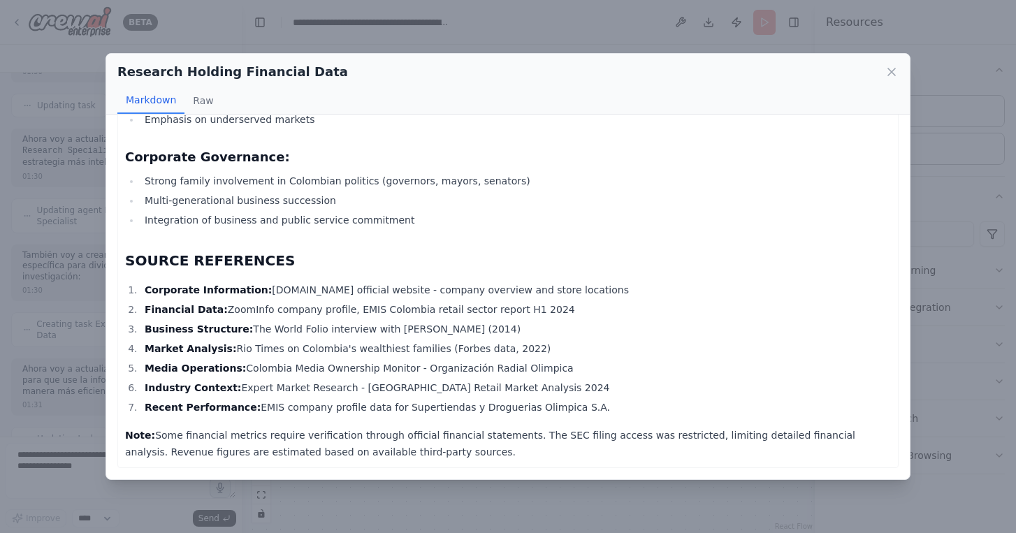
scroll to position [2012, 0]
click at [894, 75] on icon at bounding box center [891, 71] width 7 height 7
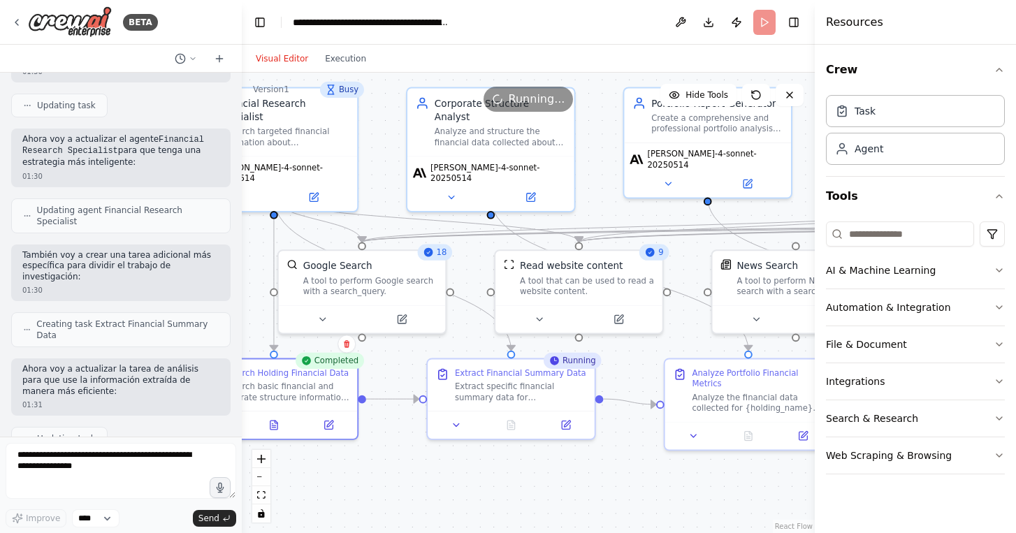
drag, startPoint x: 485, startPoint y: 496, endPoint x: 348, endPoint y: 483, distance: 137.6
click at [348, 482] on div ".deletable-edge-delete-btn { width: 20px; height: 20px; border: 0px solid #ffff…" at bounding box center [528, 303] width 573 height 460
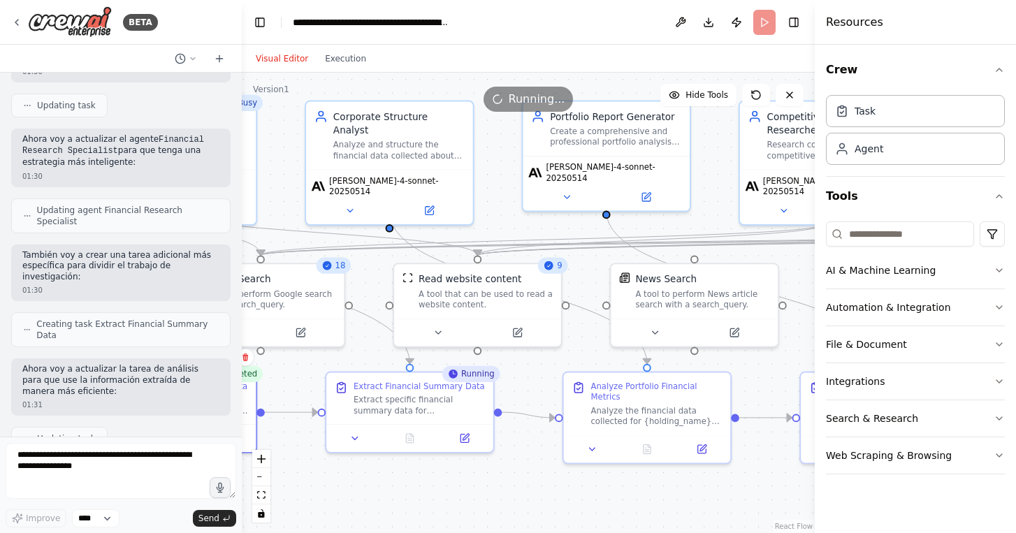
drag, startPoint x: 502, startPoint y: 488, endPoint x: 405, endPoint y: 501, distance: 97.9
click at [405, 501] on div ".deletable-edge-delete-btn { width: 20px; height: 20px; border: 0px solid #ffff…" at bounding box center [528, 303] width 573 height 460
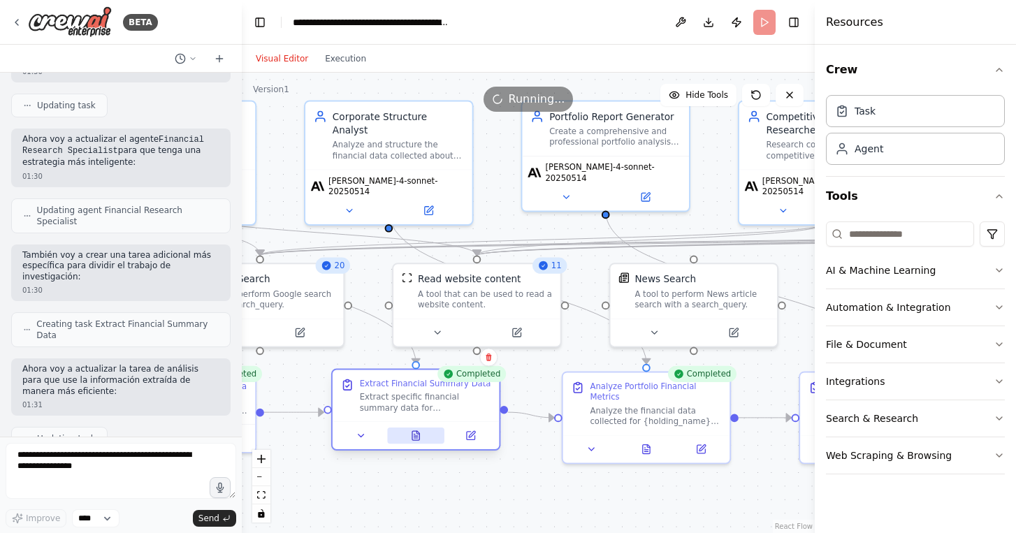
click at [407, 435] on button at bounding box center [415, 436] width 57 height 16
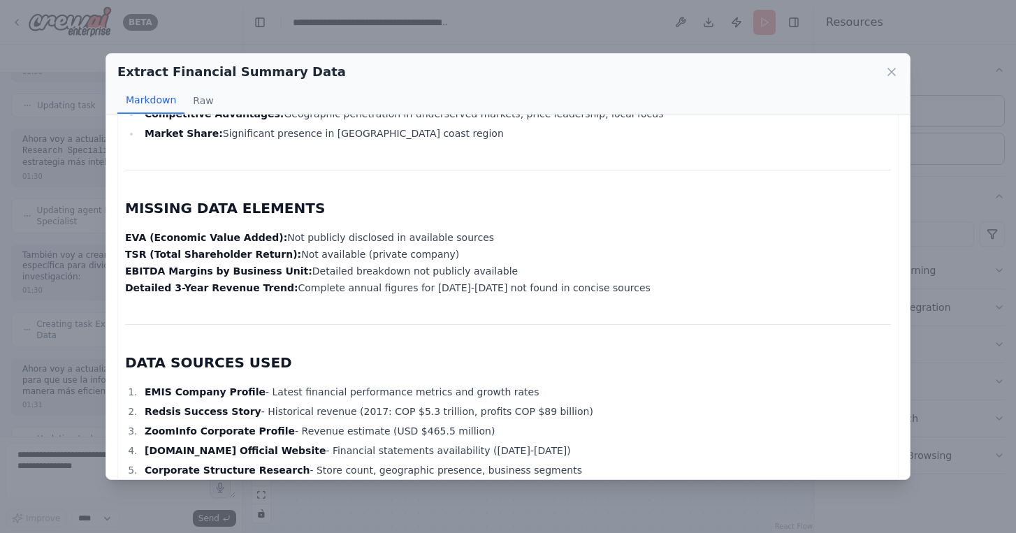
scroll to position [2013, 0]
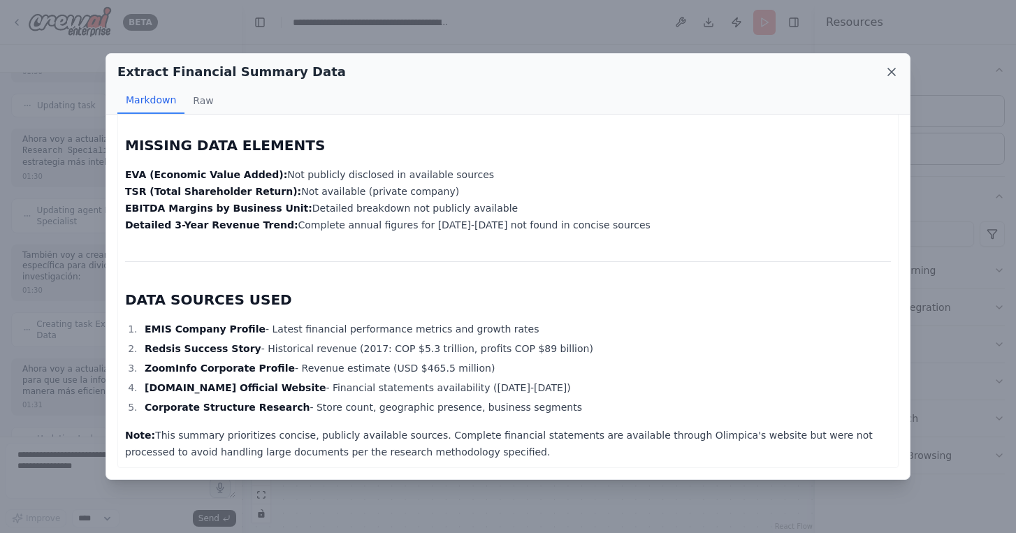
click at [890, 73] on icon at bounding box center [891, 71] width 7 height 7
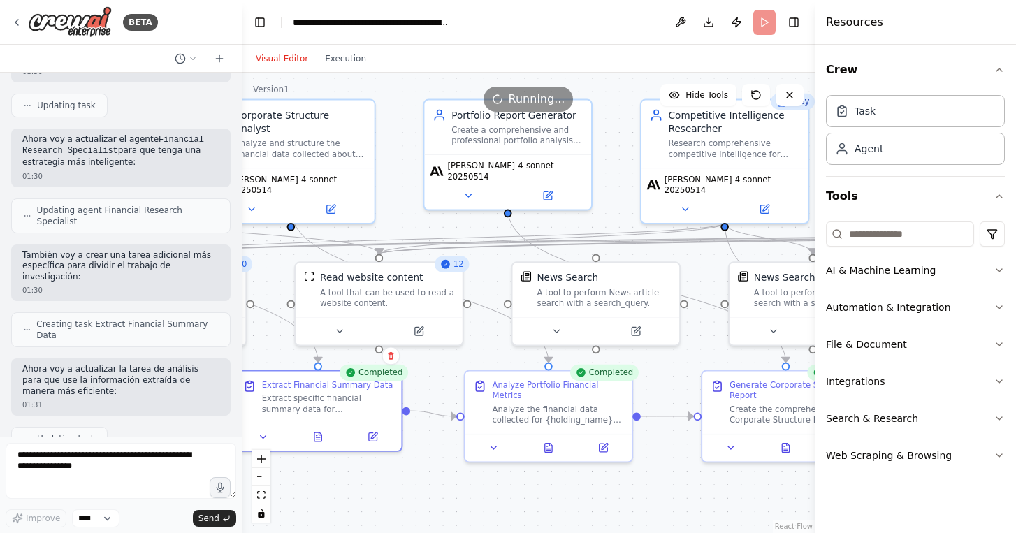
drag, startPoint x: 517, startPoint y: 481, endPoint x: 424, endPoint y: 478, distance: 93.0
click at [425, 479] on div ".deletable-edge-delete-btn { width: 20px; height: 20px; border: 0px solid #ffff…" at bounding box center [528, 303] width 573 height 460
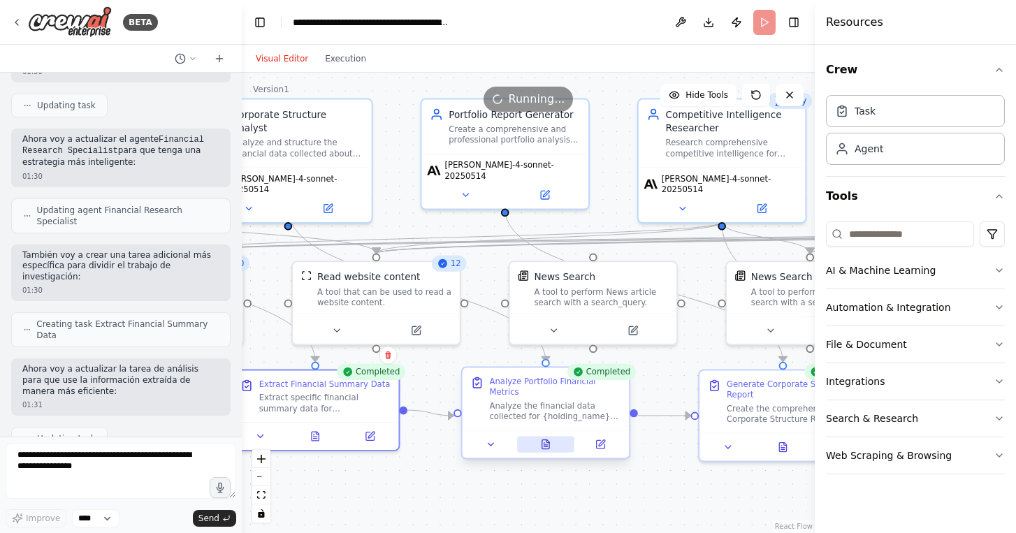
click at [543, 446] on icon at bounding box center [545, 444] width 7 height 9
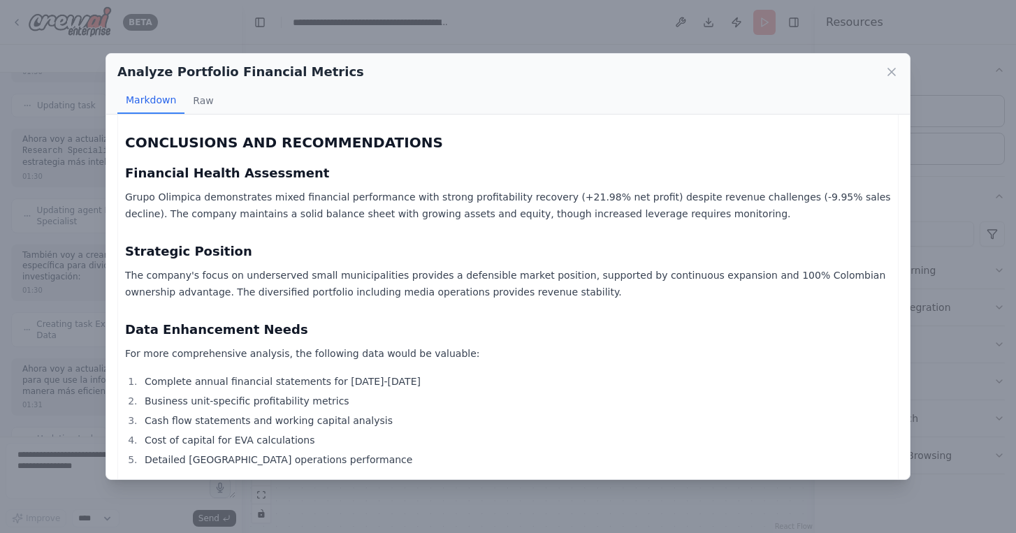
scroll to position [4116, 0]
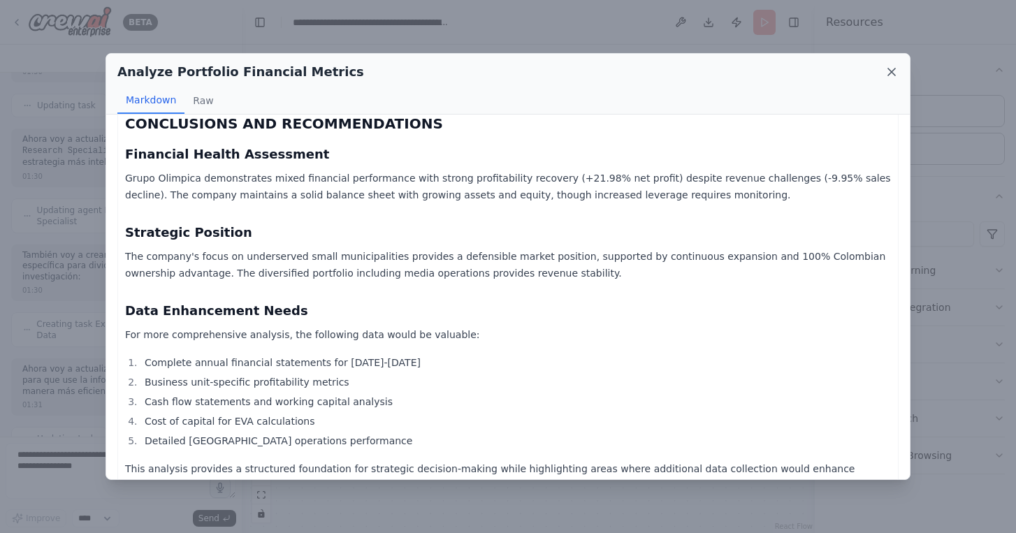
click at [890, 69] on icon at bounding box center [891, 72] width 14 height 14
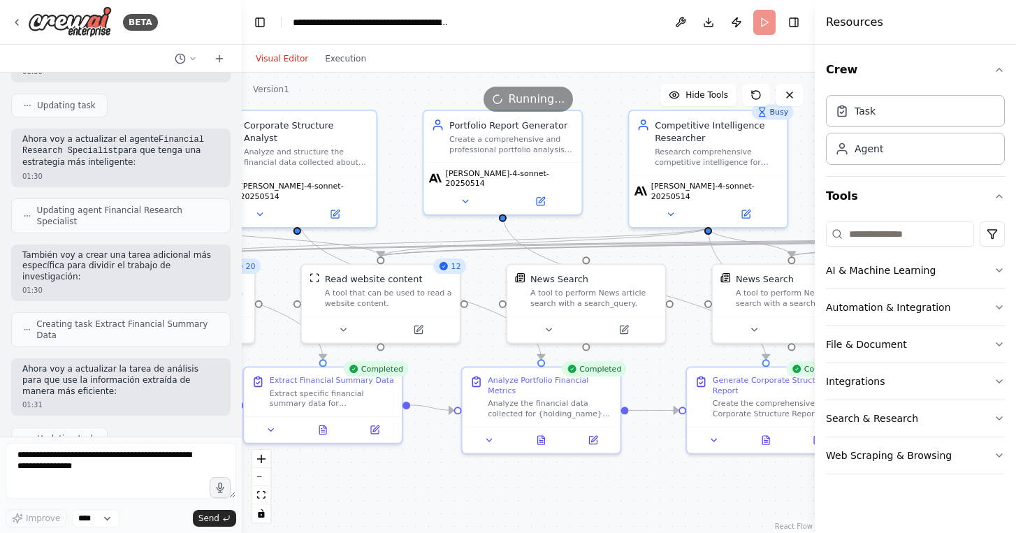
drag, startPoint x: 671, startPoint y: 472, endPoint x: 574, endPoint y: 455, distance: 98.7
click at [574, 455] on div ".deletable-edge-delete-btn { width: 20px; height: 20px; border: 0px solid #ffff…" at bounding box center [528, 303] width 573 height 460
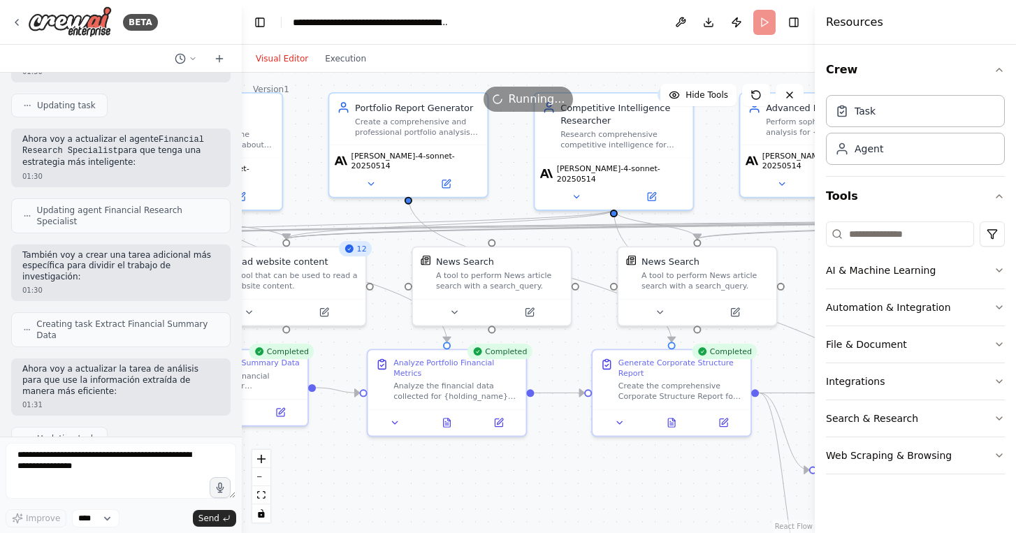
drag, startPoint x: 686, startPoint y: 466, endPoint x: 579, endPoint y: 462, distance: 107.0
click at [579, 462] on div ".deletable-edge-delete-btn { width: 20px; height: 20px; border: 0px solid #ffff…" at bounding box center [528, 303] width 573 height 460
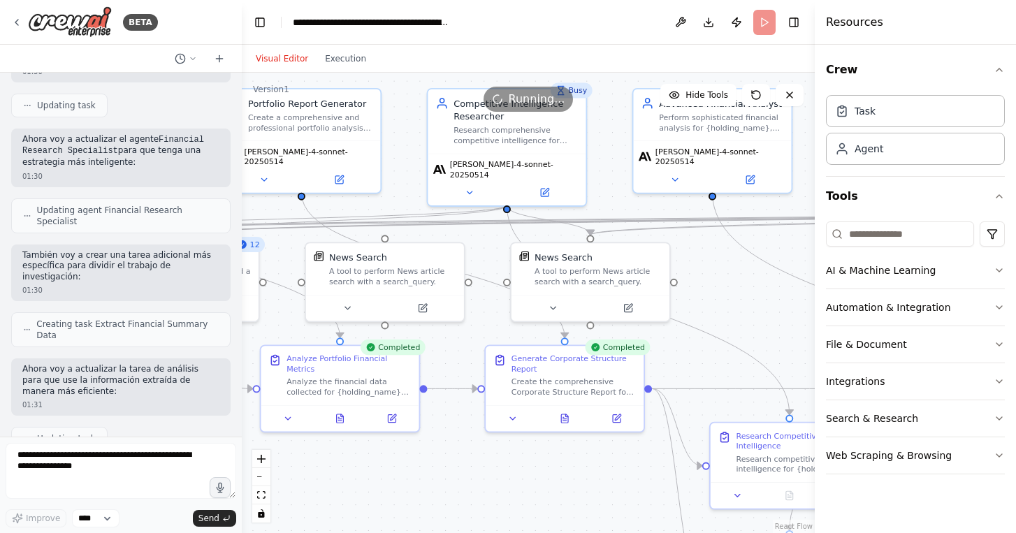
drag, startPoint x: 745, startPoint y: 316, endPoint x: 520, endPoint y: 170, distance: 268.0
click at [522, 170] on div ".deletable-edge-delete-btn { width: 20px; height: 20px; border: 0px solid #ffff…" at bounding box center [528, 303] width 573 height 460
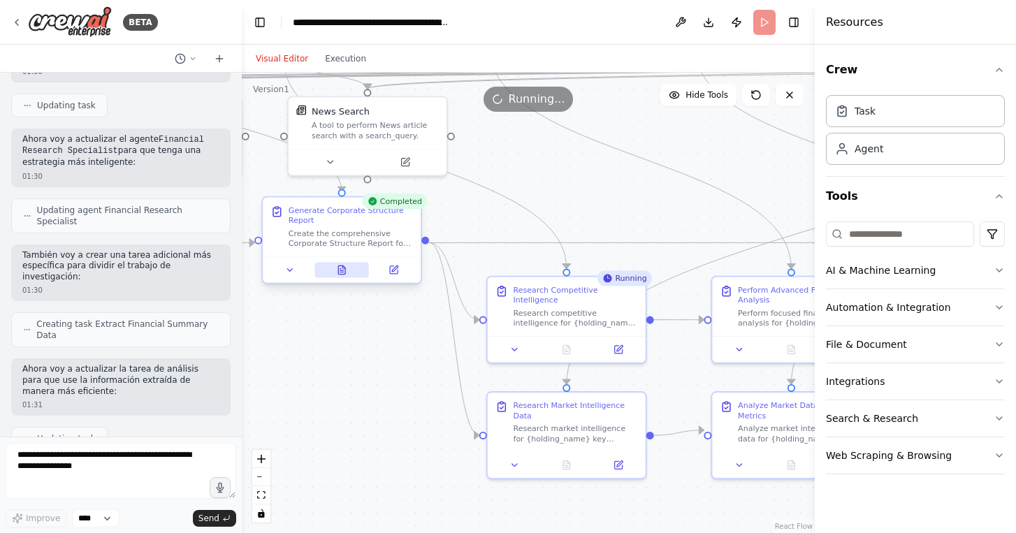
click at [347, 276] on button at bounding box center [341, 269] width 54 height 15
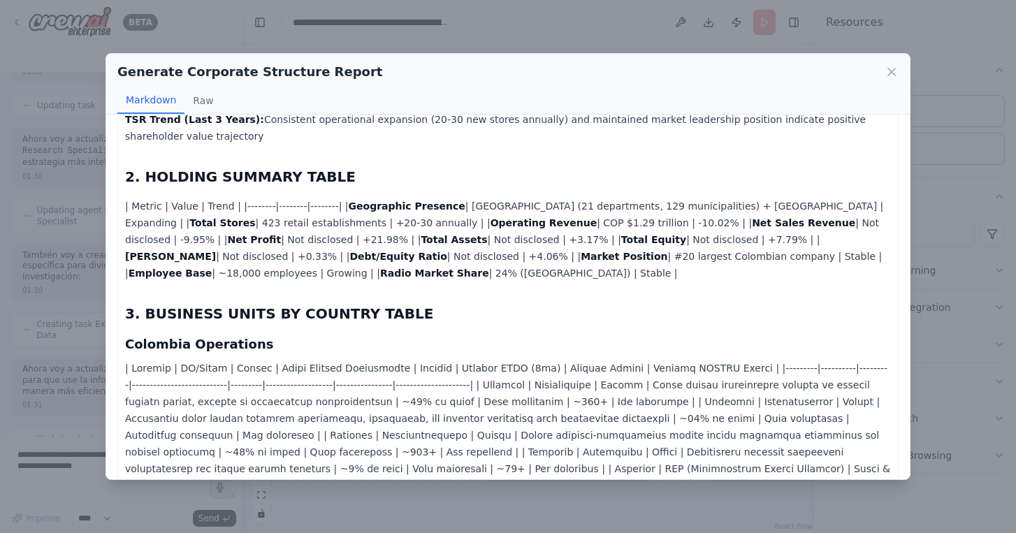
scroll to position [534, 0]
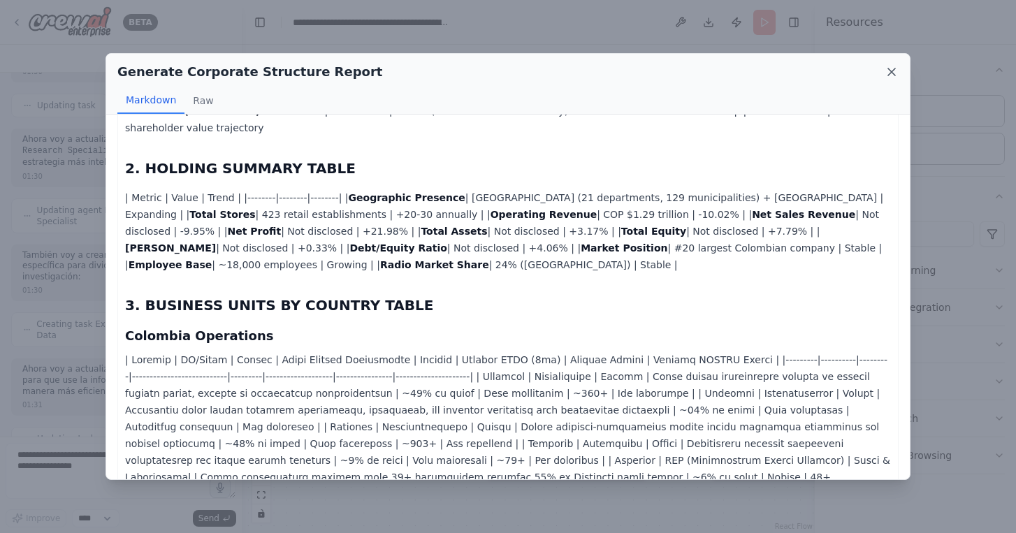
click at [896, 72] on icon at bounding box center [891, 72] width 14 height 14
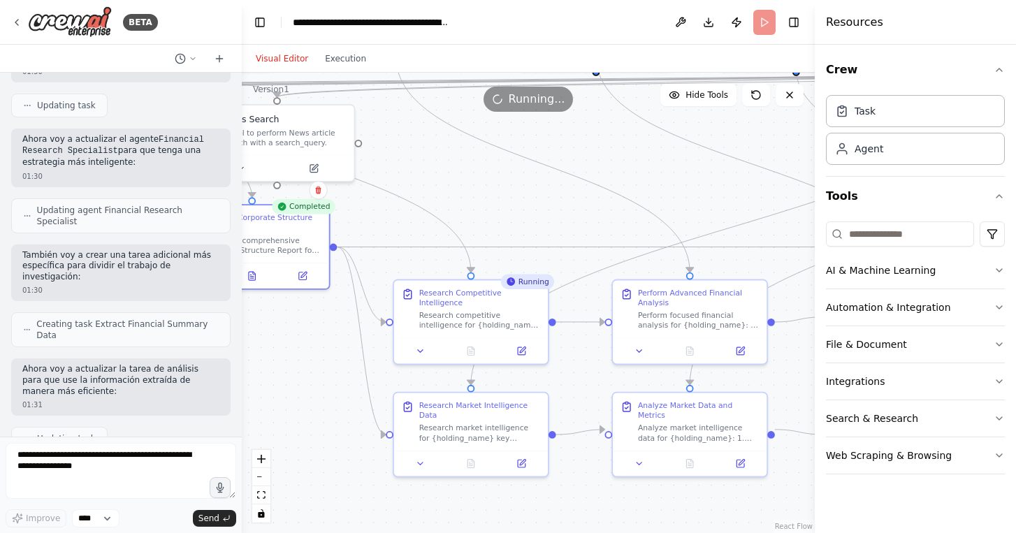
drag, startPoint x: 678, startPoint y: 380, endPoint x: 541, endPoint y: 380, distance: 136.9
click at [545, 381] on div ".deletable-edge-delete-btn { width: 20px; height: 20px; border: 0px solid #ffff…" at bounding box center [528, 303] width 573 height 460
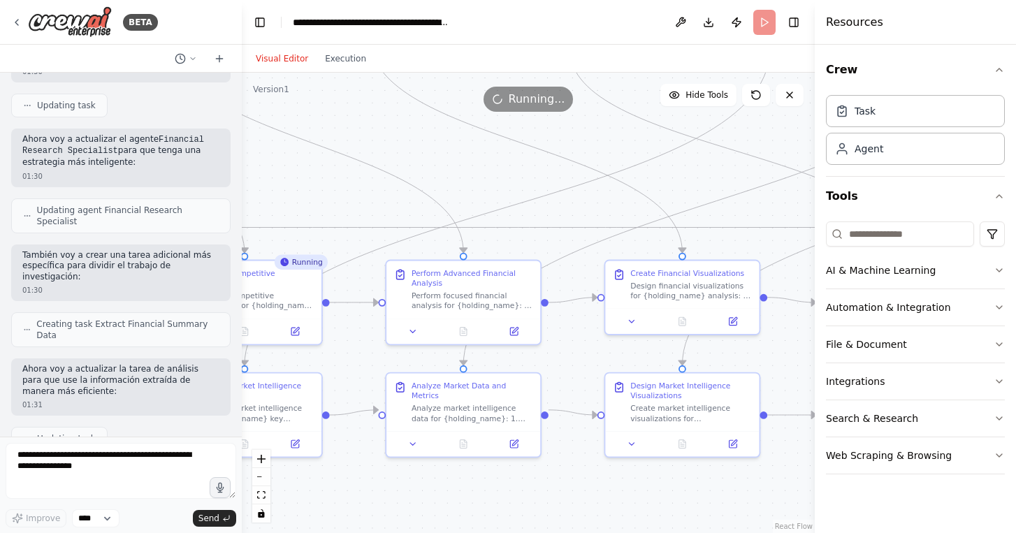
drag, startPoint x: 676, startPoint y: 182, endPoint x: 469, endPoint y: 152, distance: 208.3
click at [470, 152] on div ".deletable-edge-delete-btn { width: 20px; height: 20px; border: 0px solid #ffff…" at bounding box center [528, 303] width 573 height 460
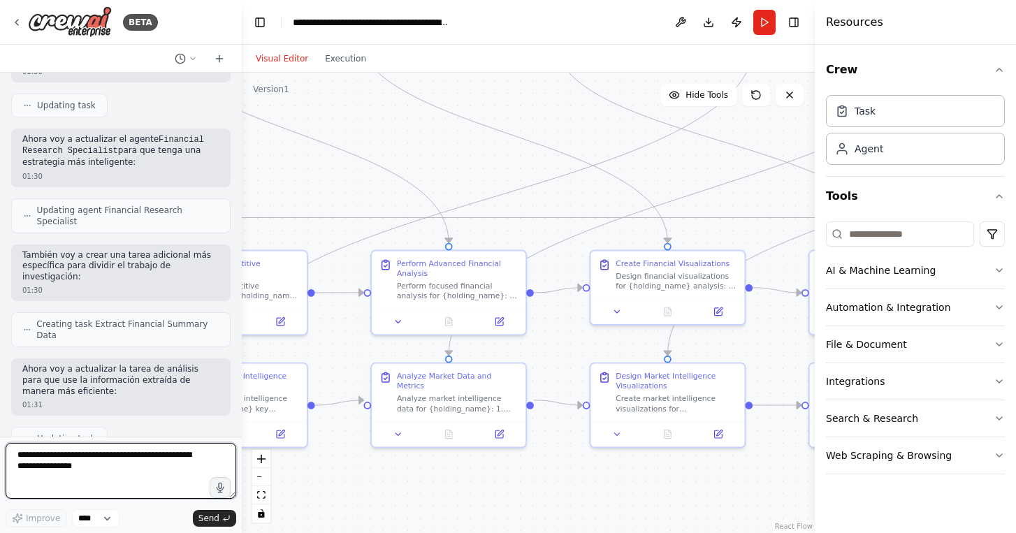
click at [96, 449] on textarea at bounding box center [121, 471] width 231 height 56
click at [91, 462] on textarea at bounding box center [121, 471] width 231 height 56
type textarea "**********"
